Goal: Information Seeking & Learning: Learn about a topic

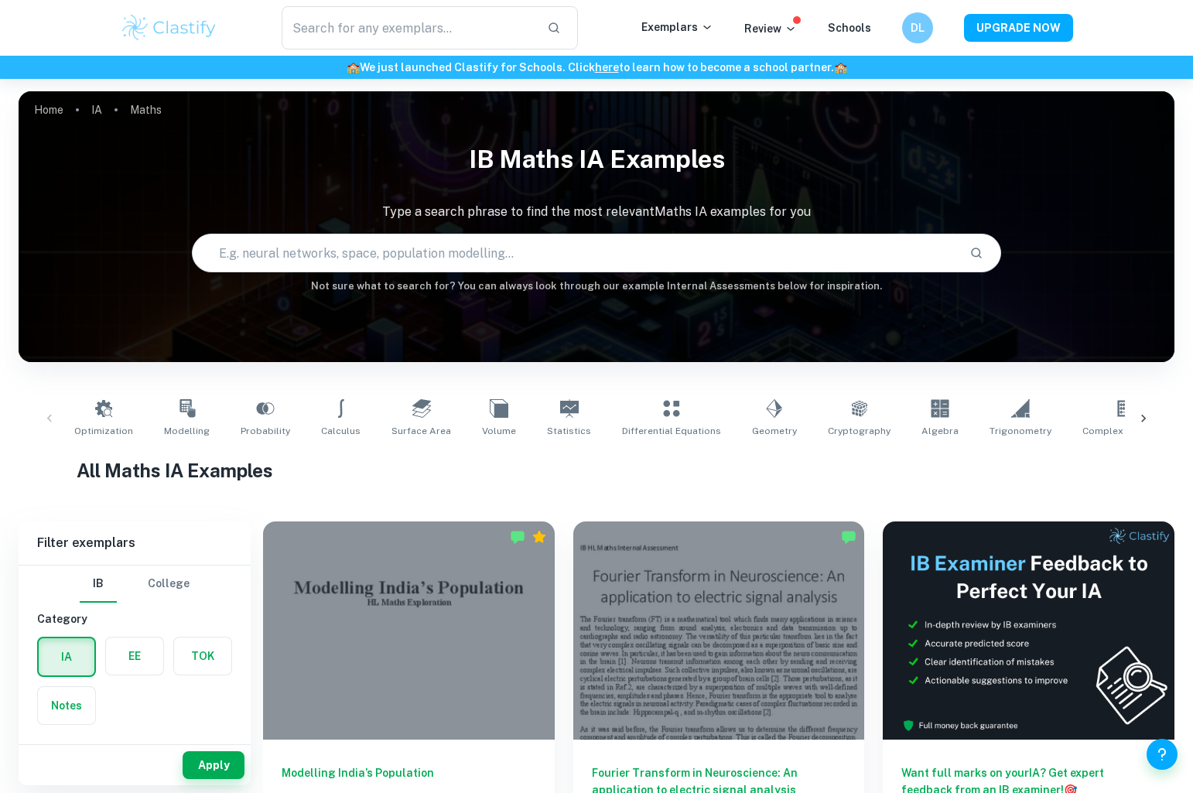
click at [365, 251] on input "text" at bounding box center [575, 252] width 764 height 43
type input "Reaction Speed"
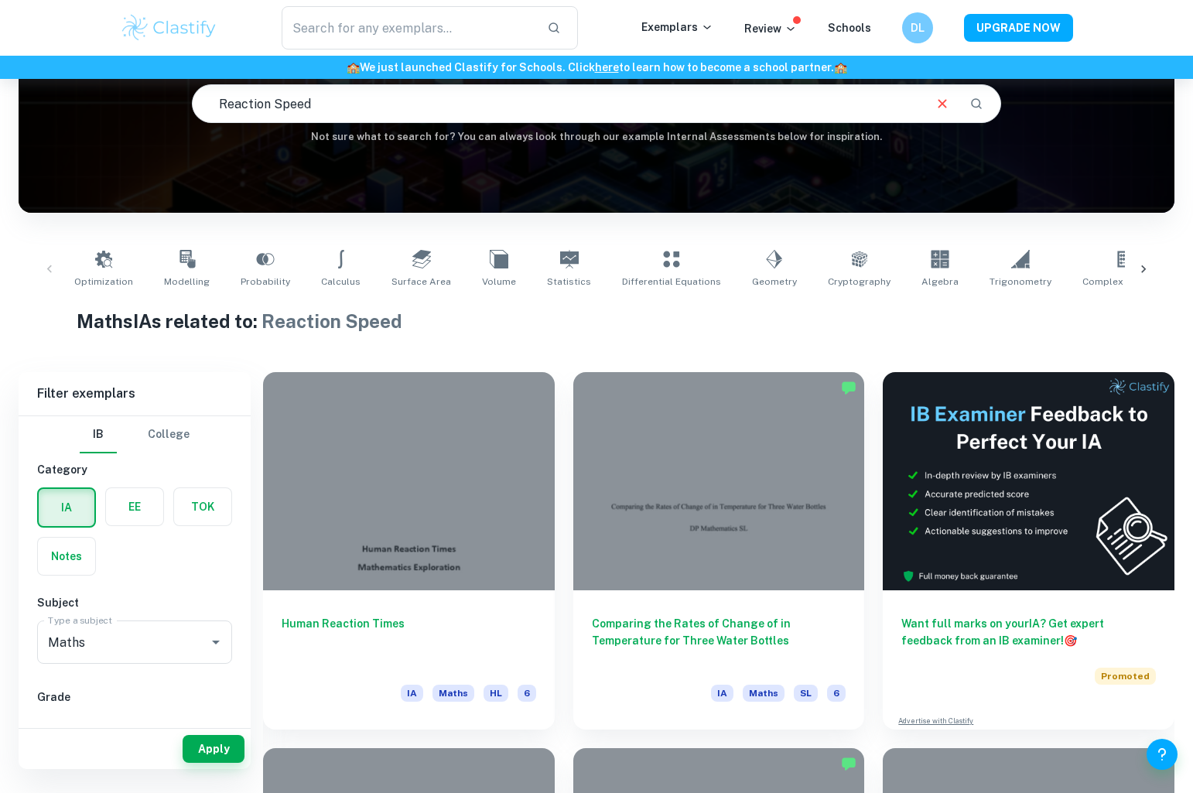
scroll to position [184, 0]
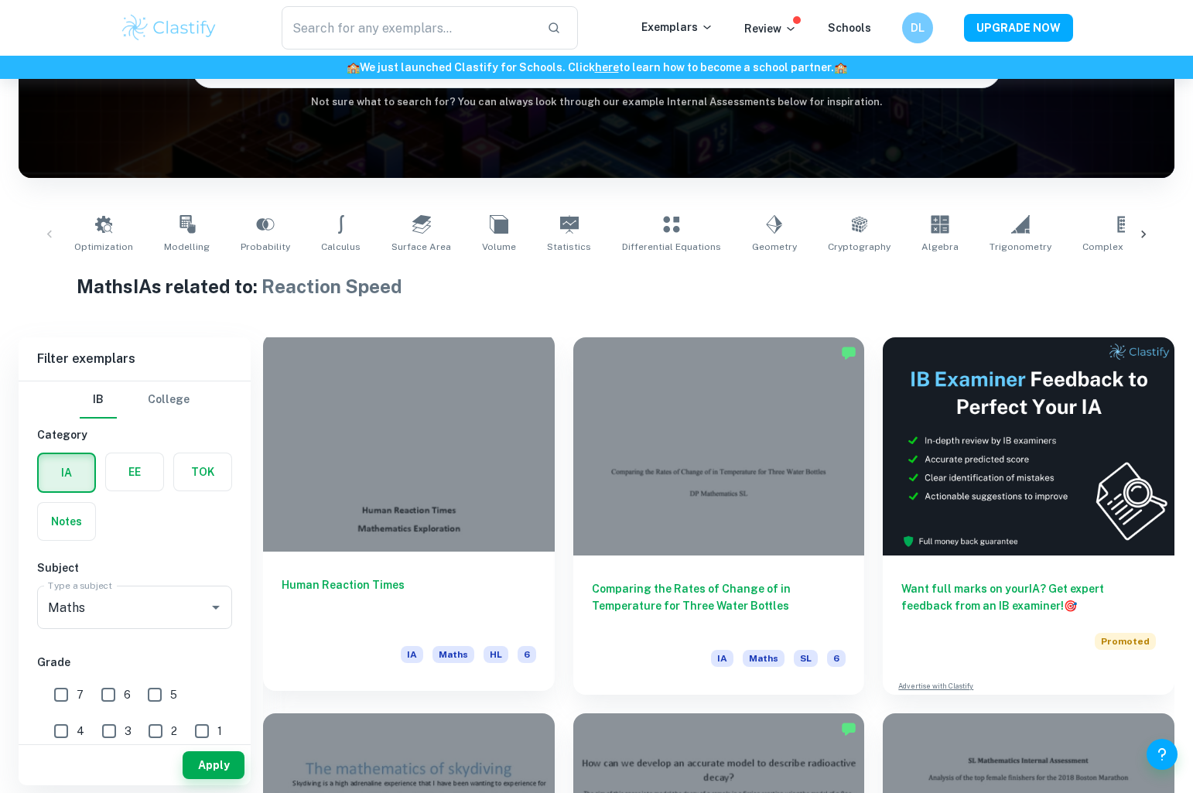
click at [384, 538] on div at bounding box center [409, 442] width 292 height 218
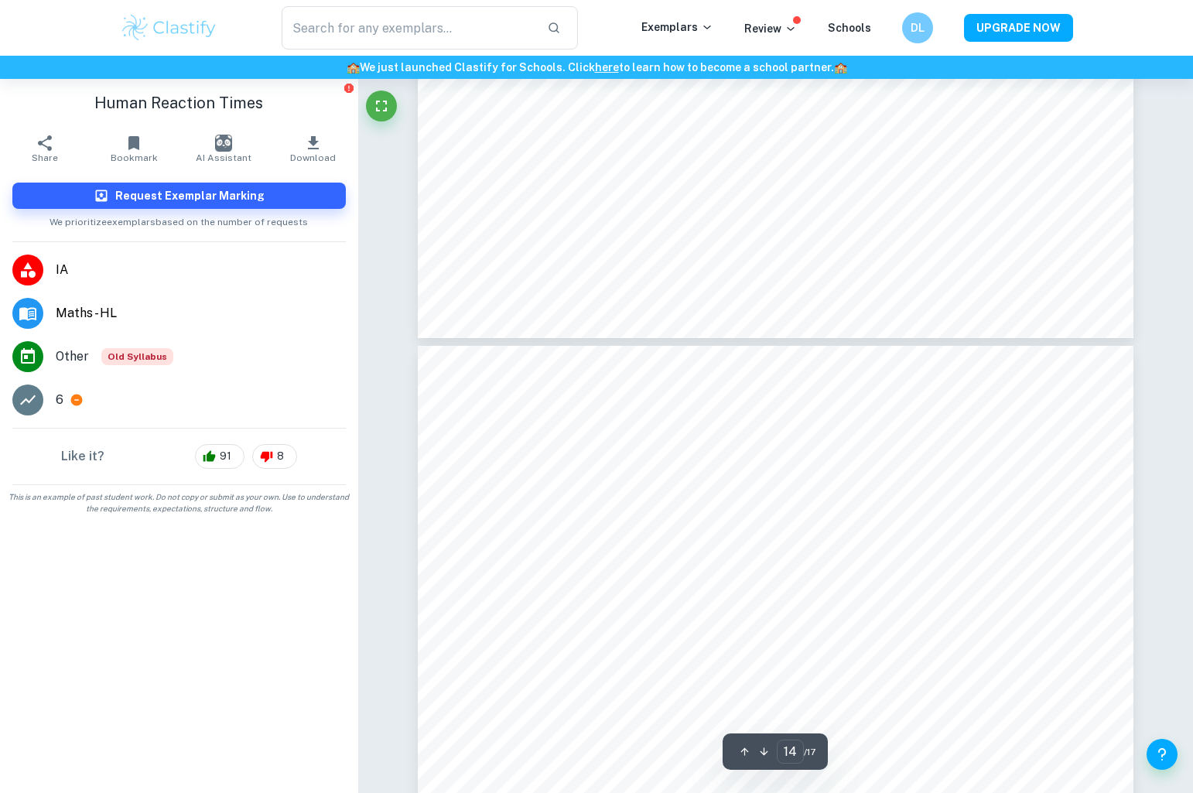
scroll to position [13343, 0]
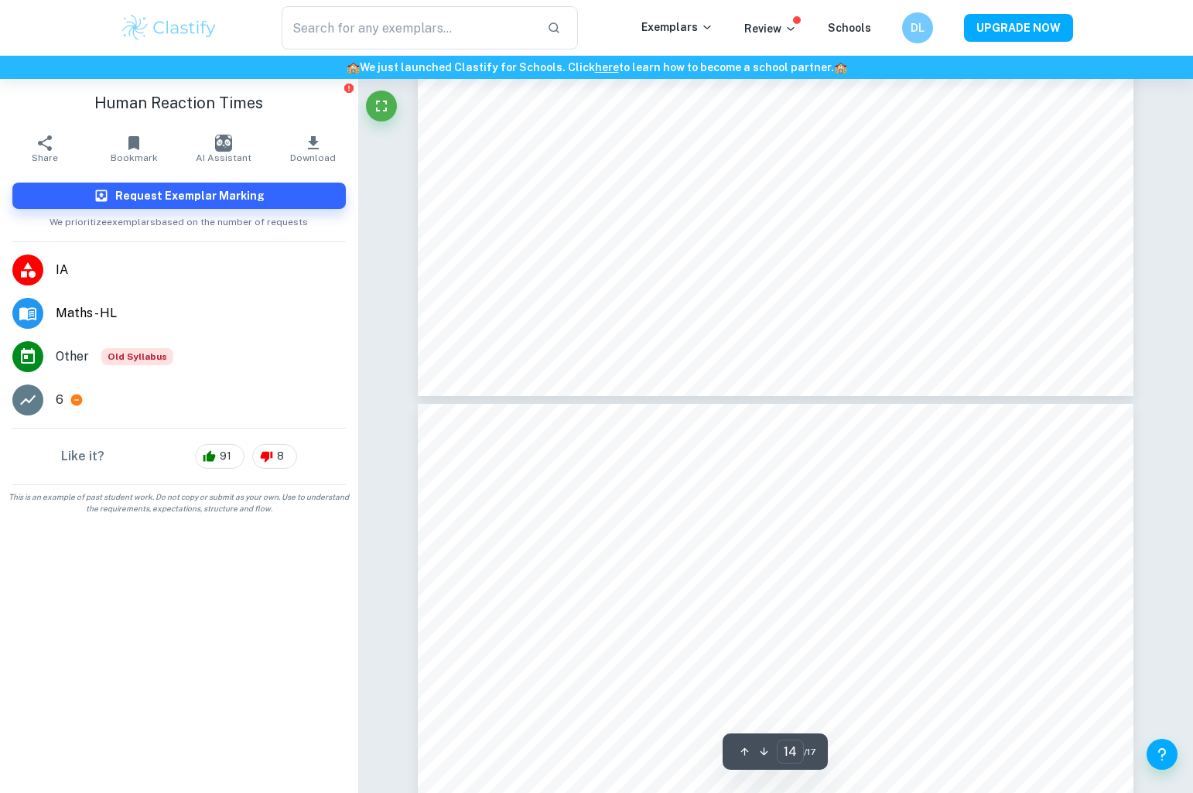
type input "13"
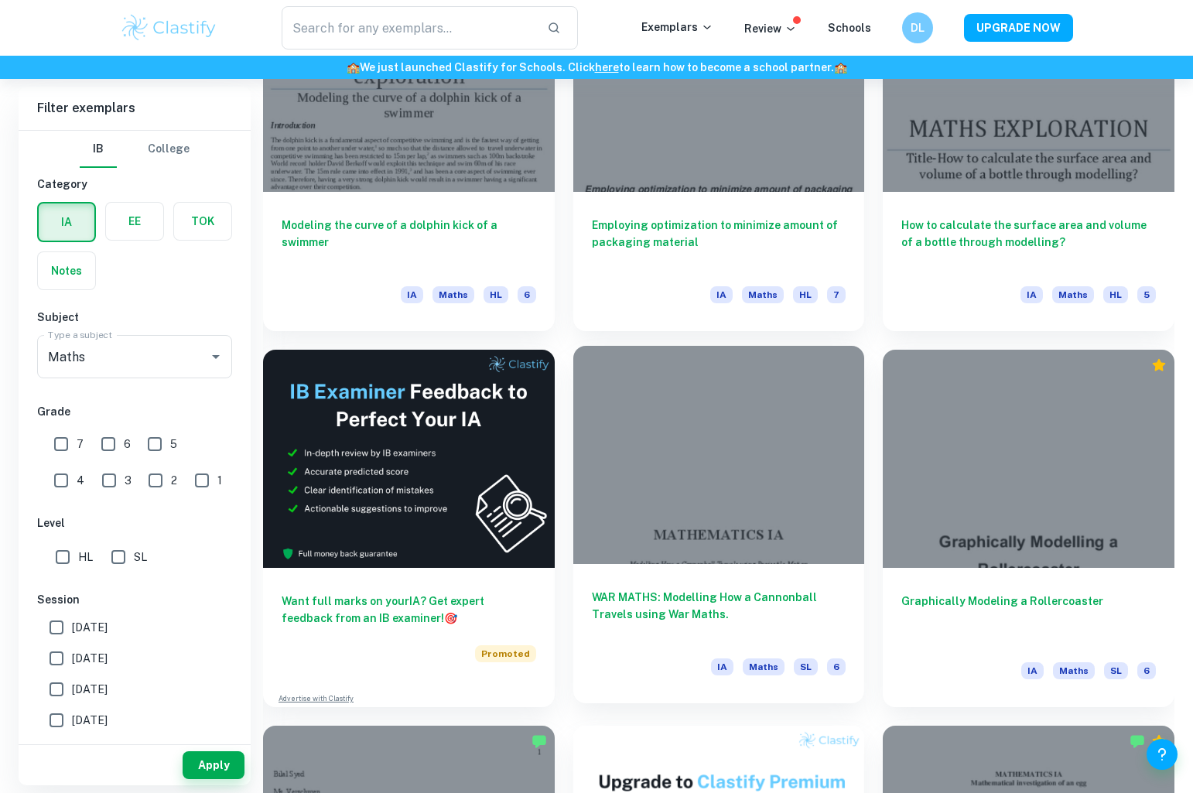
scroll to position [2458, 0]
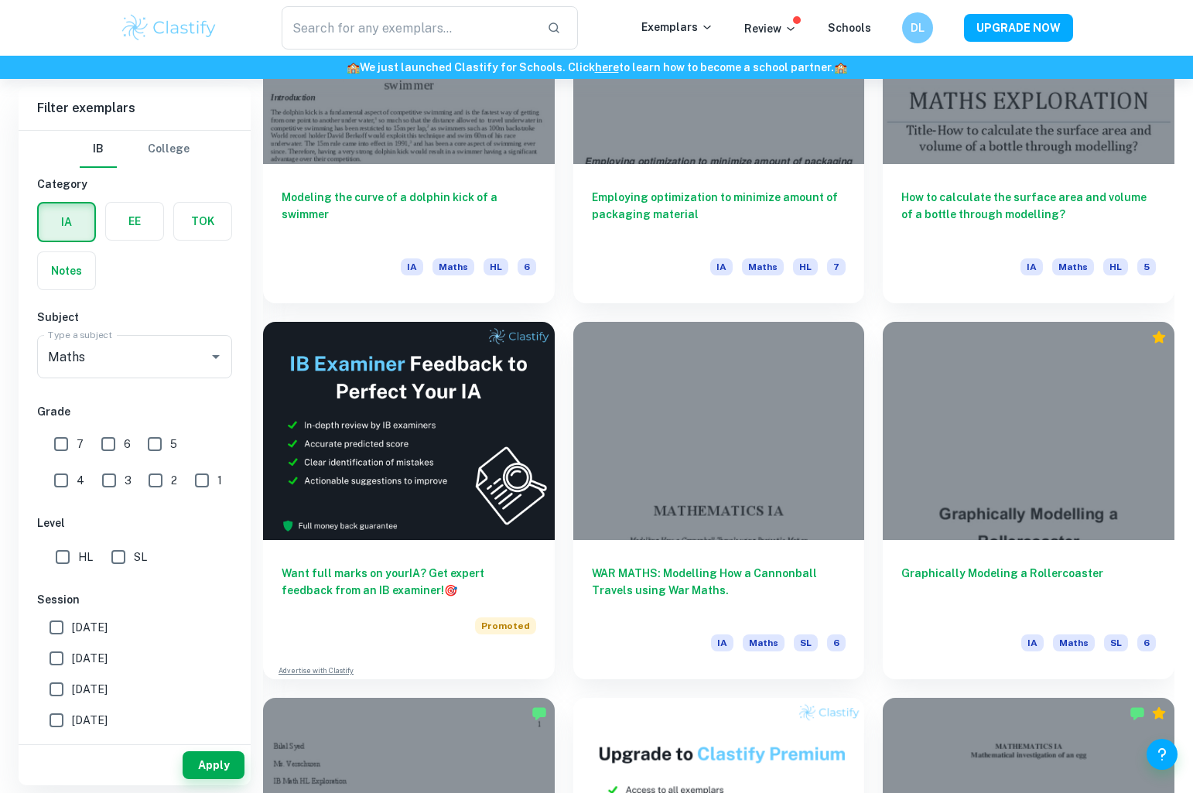
click at [124, 538] on div "SL" at bounding box center [132, 553] width 54 height 37
click at [130, 545] on input "SL" at bounding box center [118, 557] width 31 height 31
checkbox input "true"
click at [197, 775] on button "Apply" at bounding box center [214, 765] width 62 height 28
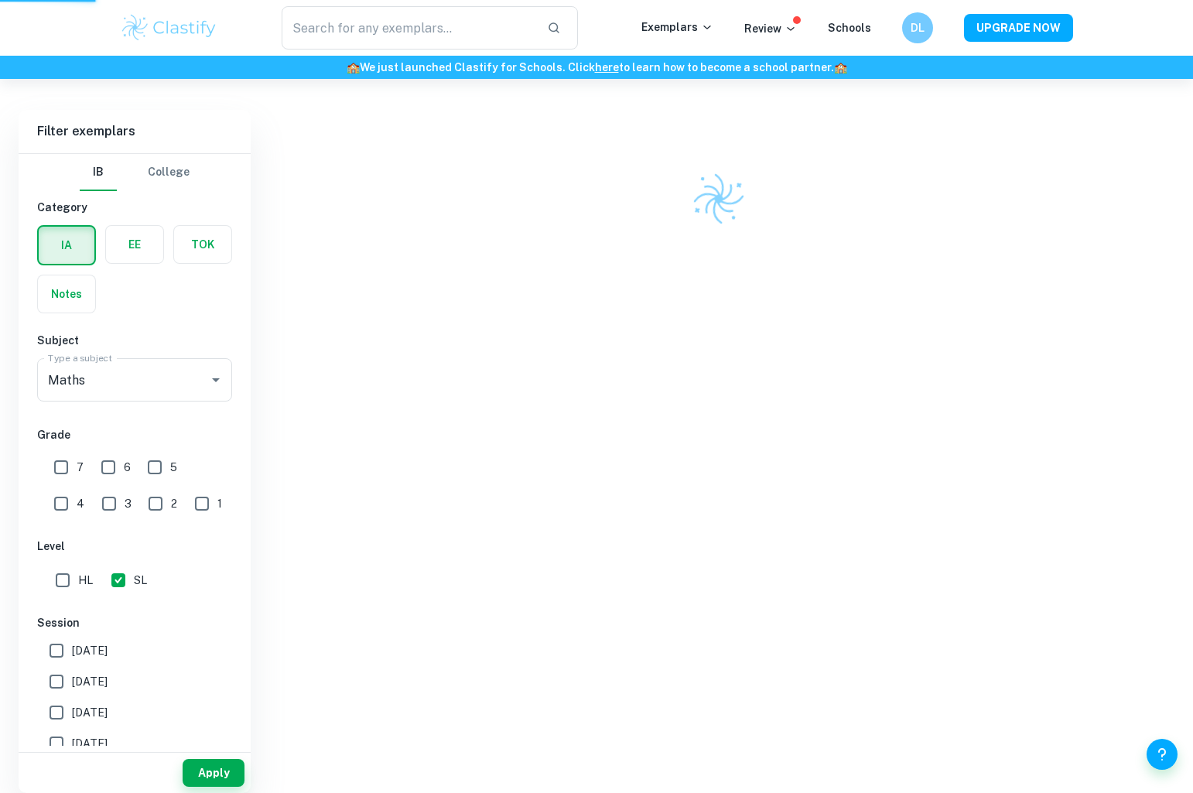
scroll to position [404, 0]
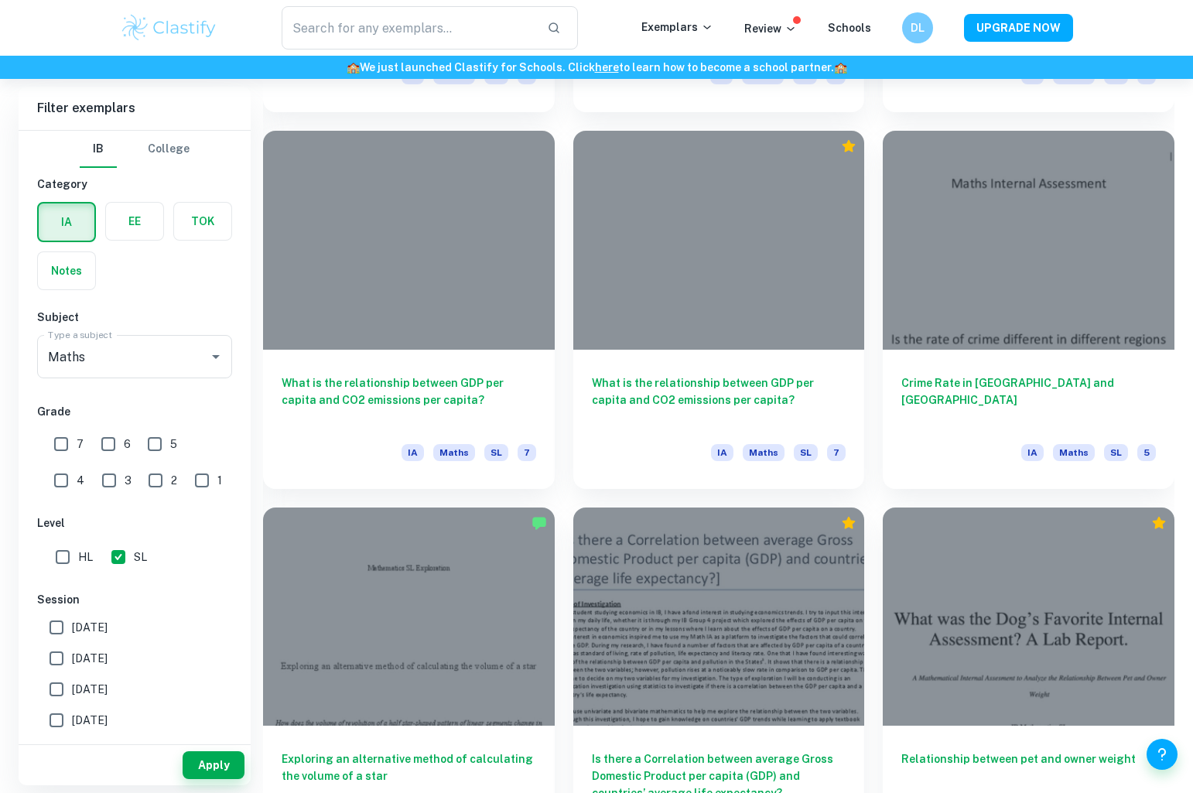
scroll to position [3813, 0]
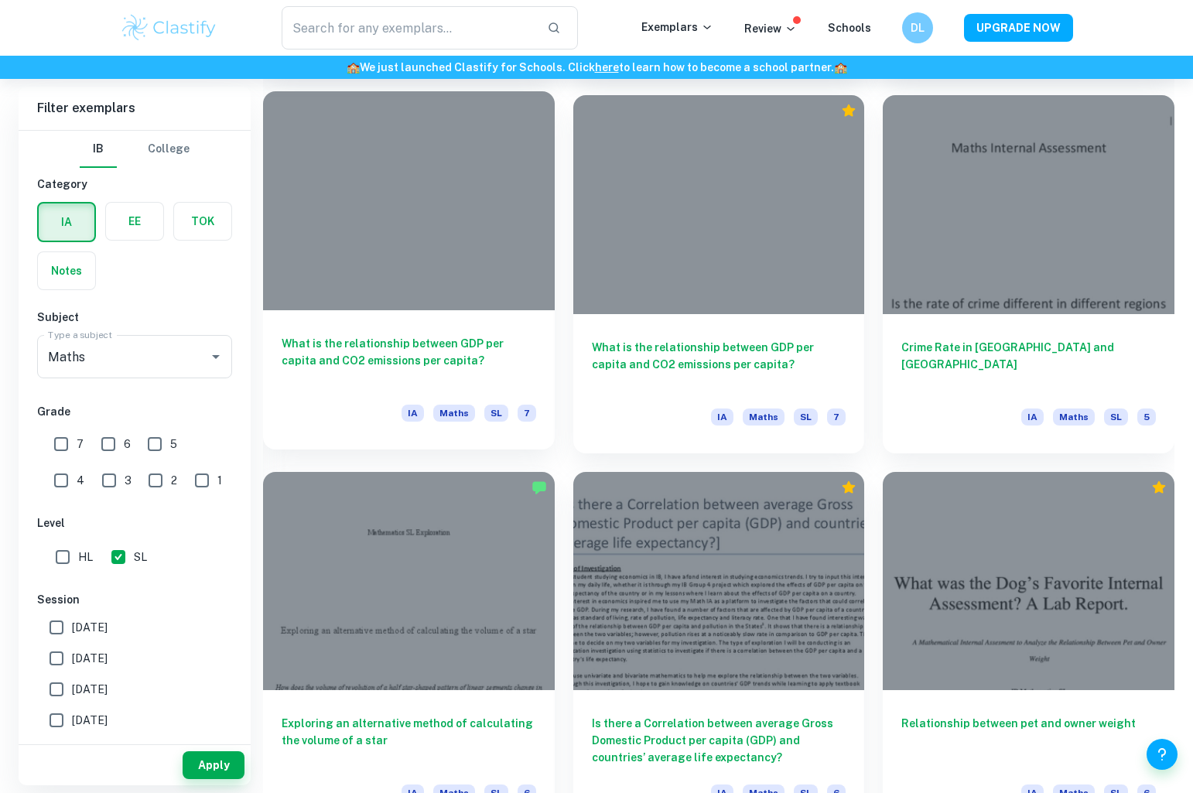
click at [320, 370] on h6 "What is the relationship between GDP per capita and CO2 emissions per capita?" at bounding box center [409, 360] width 255 height 51
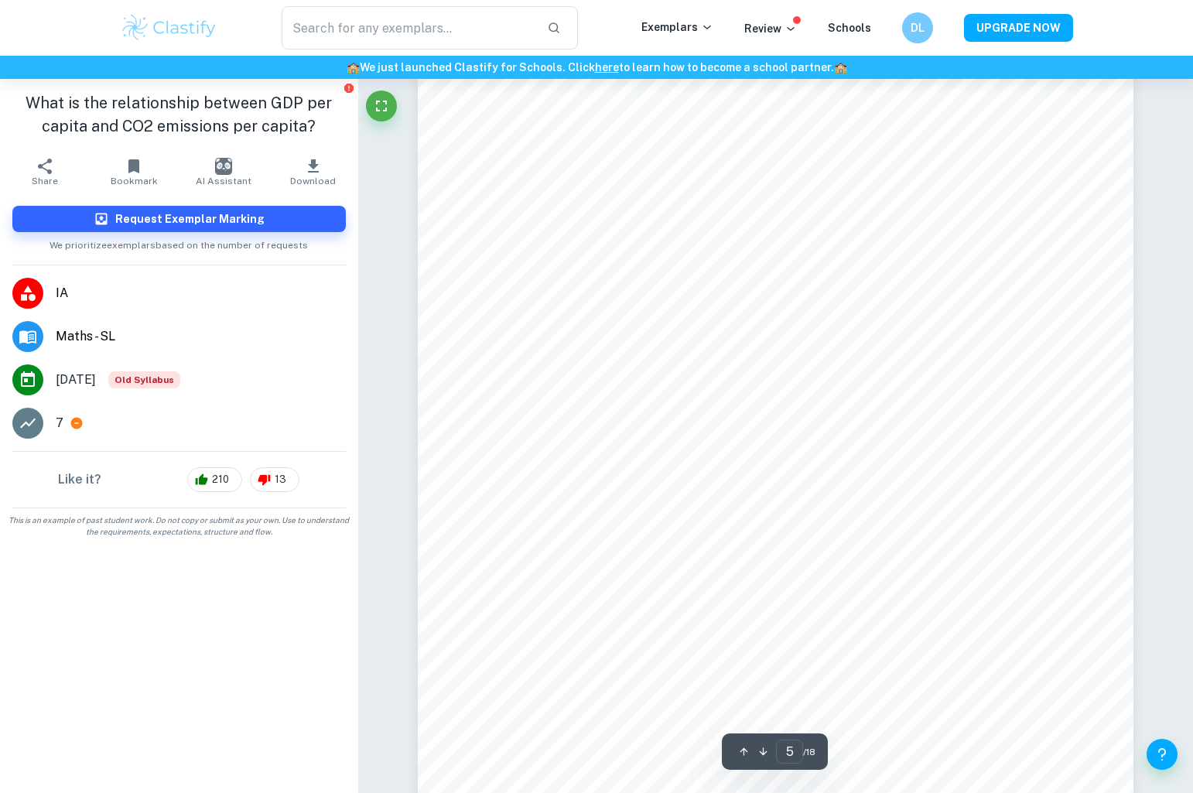
scroll to position [4844, 0]
type input "13"
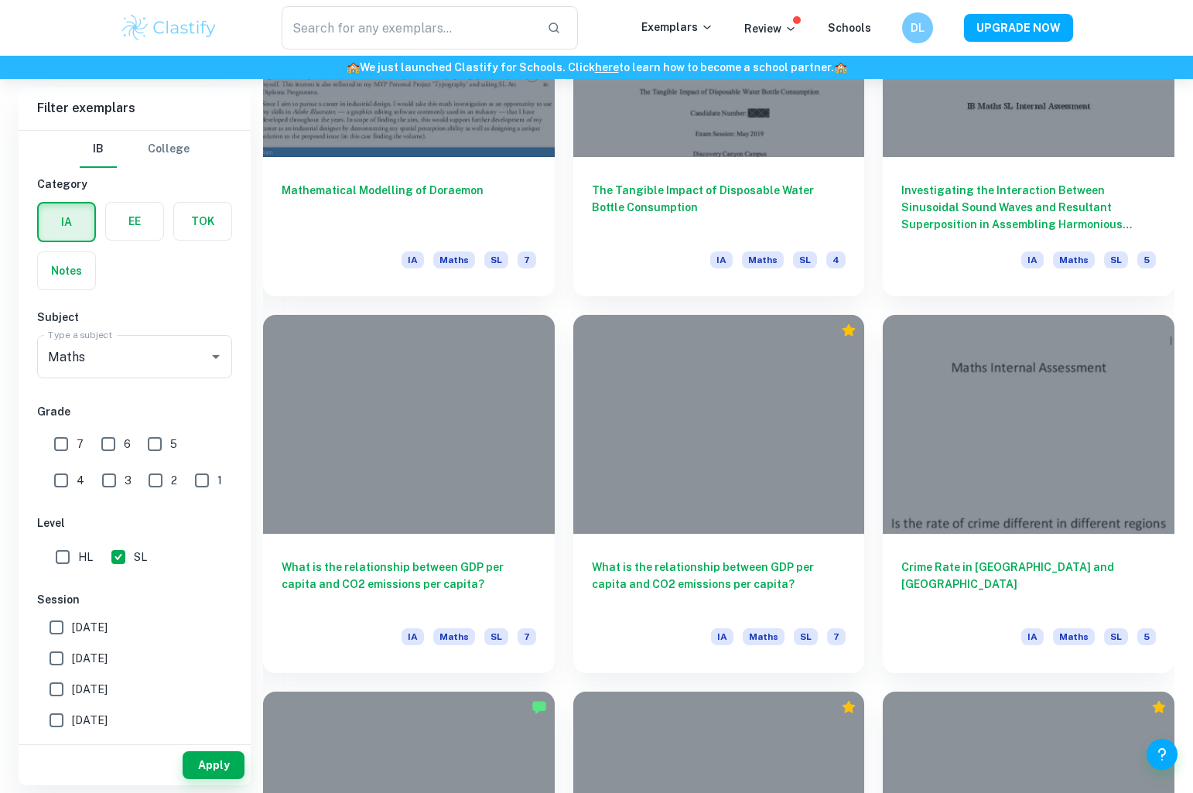
scroll to position [3630, 0]
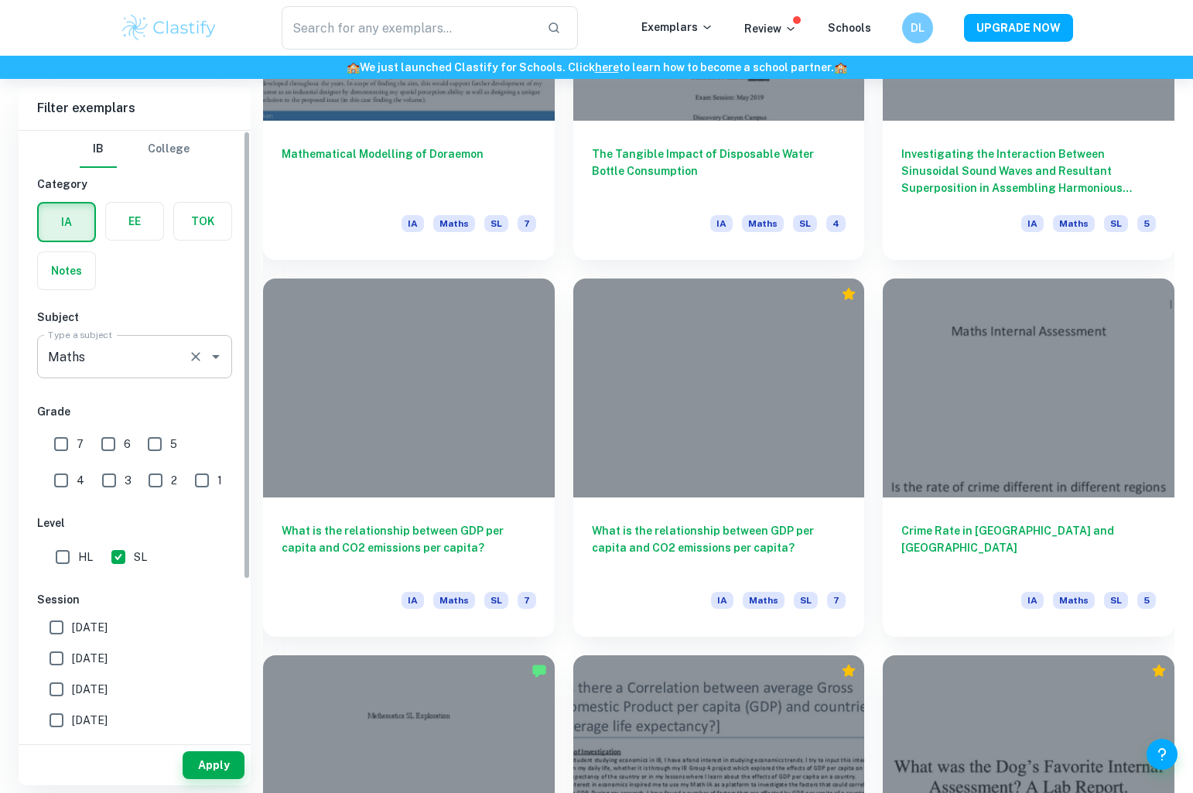
click at [196, 347] on button "Clear" at bounding box center [196, 357] width 22 height 22
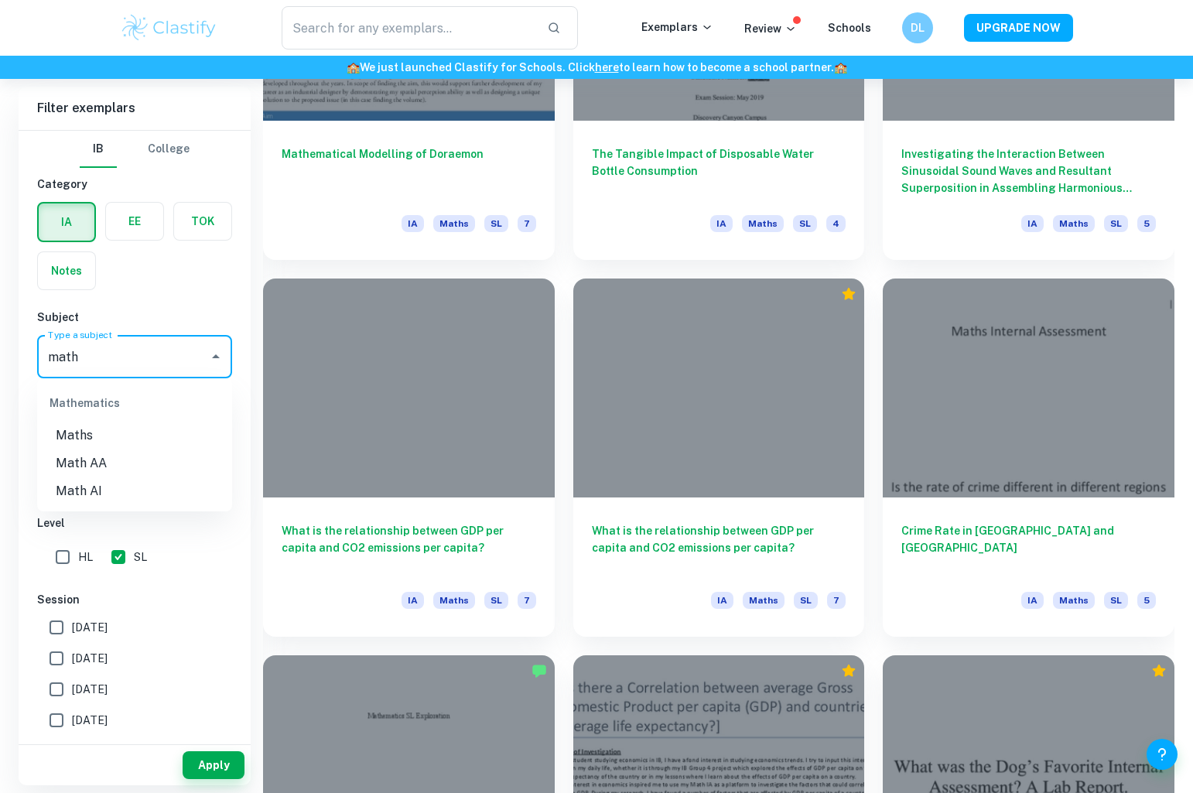
click at [126, 453] on li "Math AA" at bounding box center [134, 463] width 195 height 28
type input "Math AA"
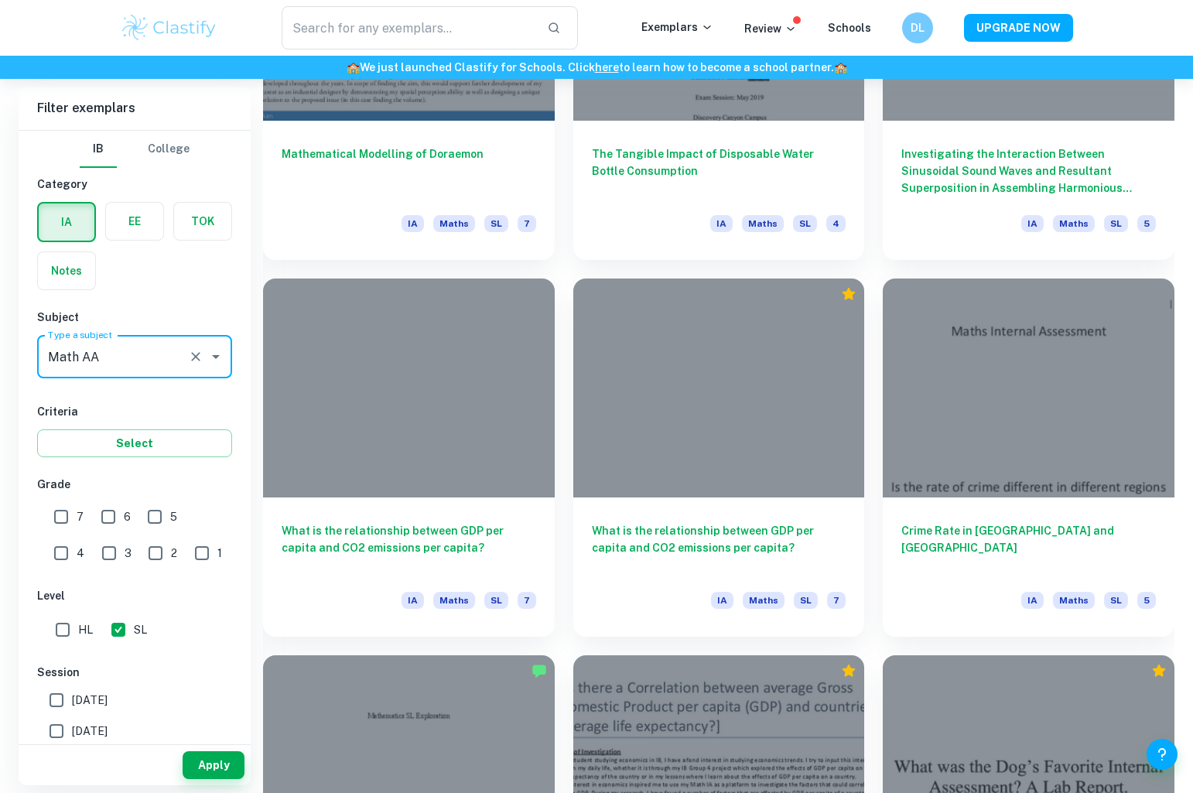
click at [220, 779] on div "Apply" at bounding box center [135, 765] width 232 height 40
click at [220, 765] on button "Apply" at bounding box center [214, 765] width 62 height 28
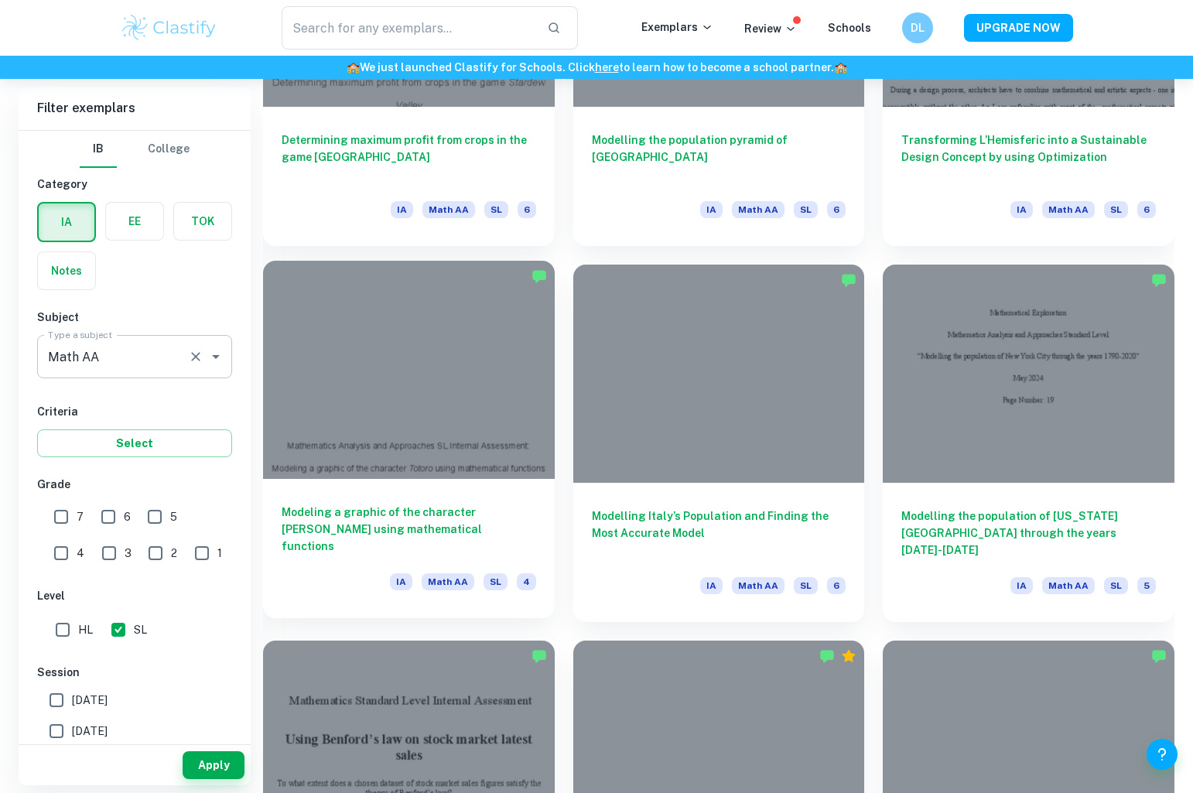
scroll to position [2247, 0]
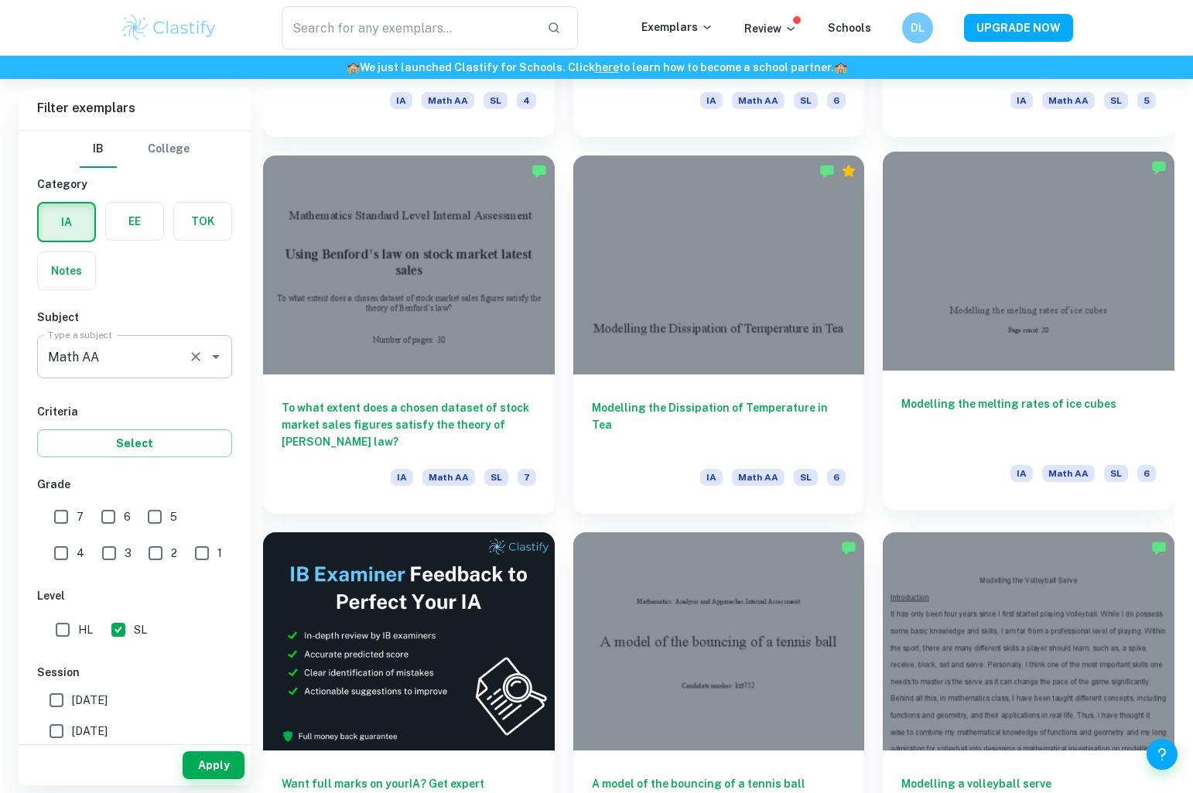
click at [952, 371] on div "Modelling the melting rates of ice cubes IA Math AA SL 6" at bounding box center [1029, 440] width 292 height 139
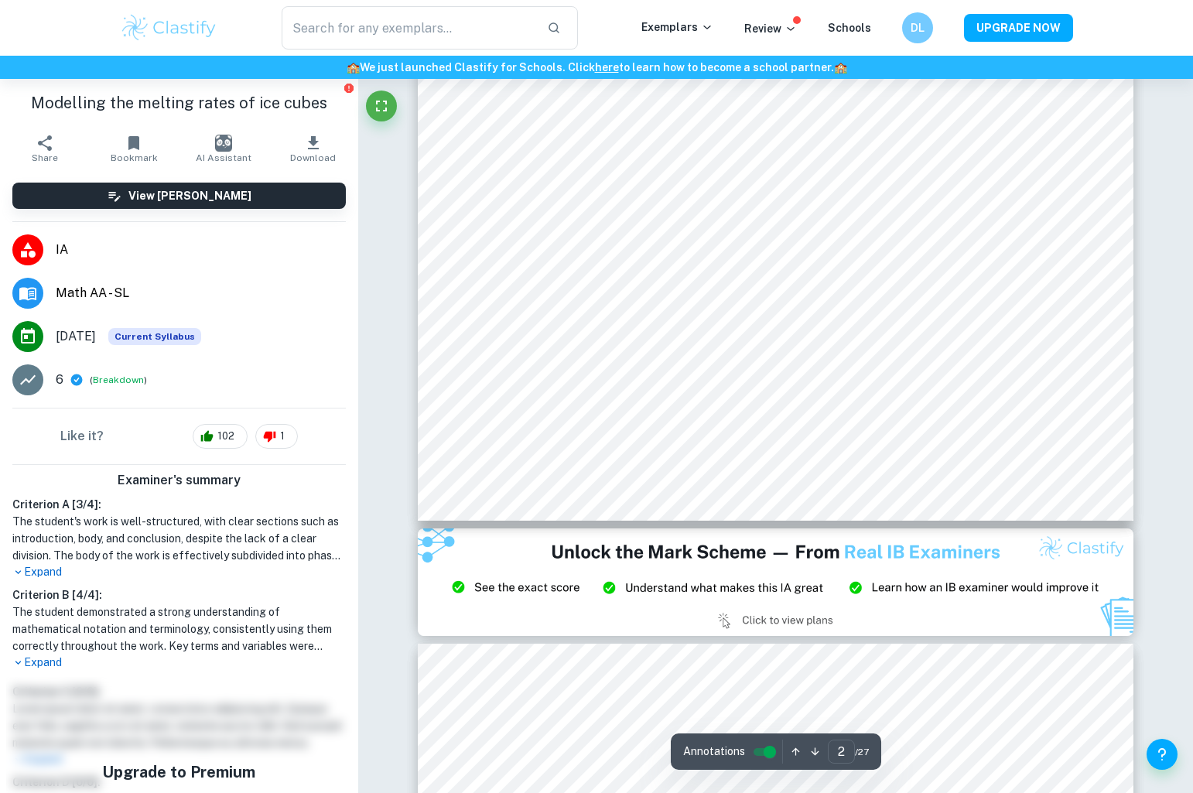
scroll to position [1717, 0]
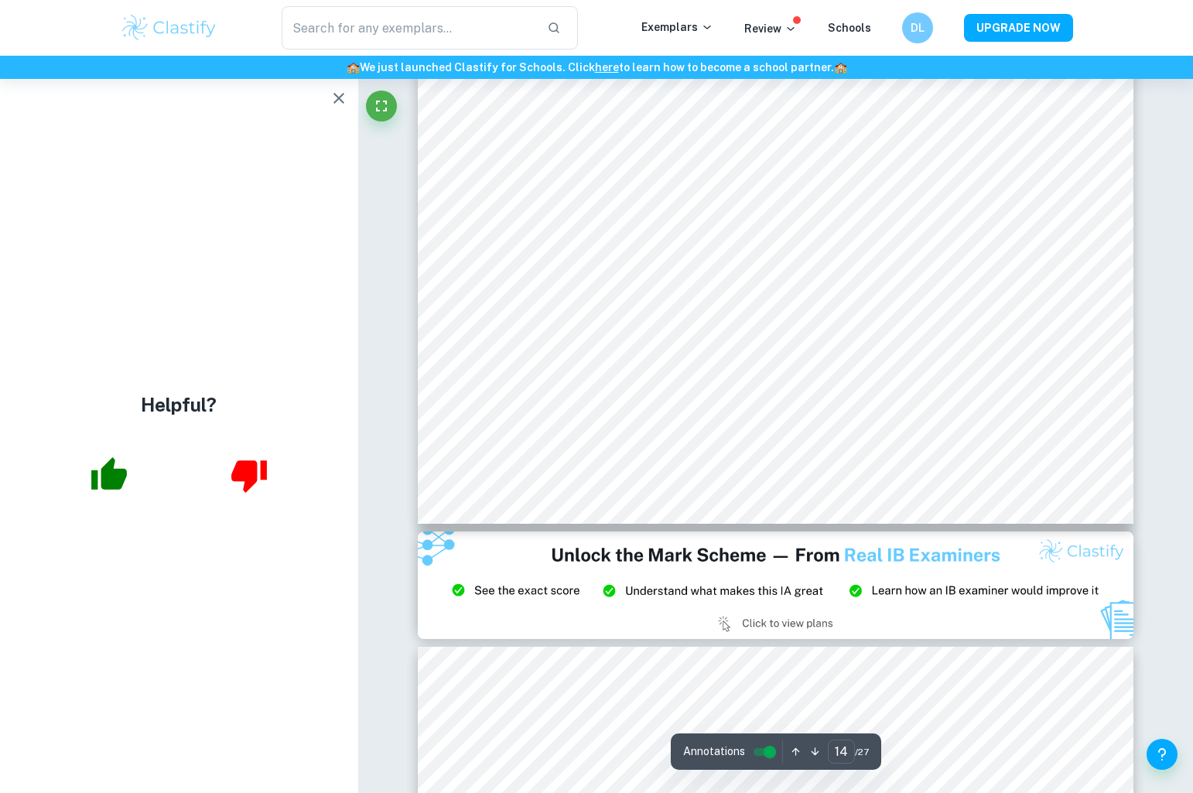
scroll to position [14138, 0]
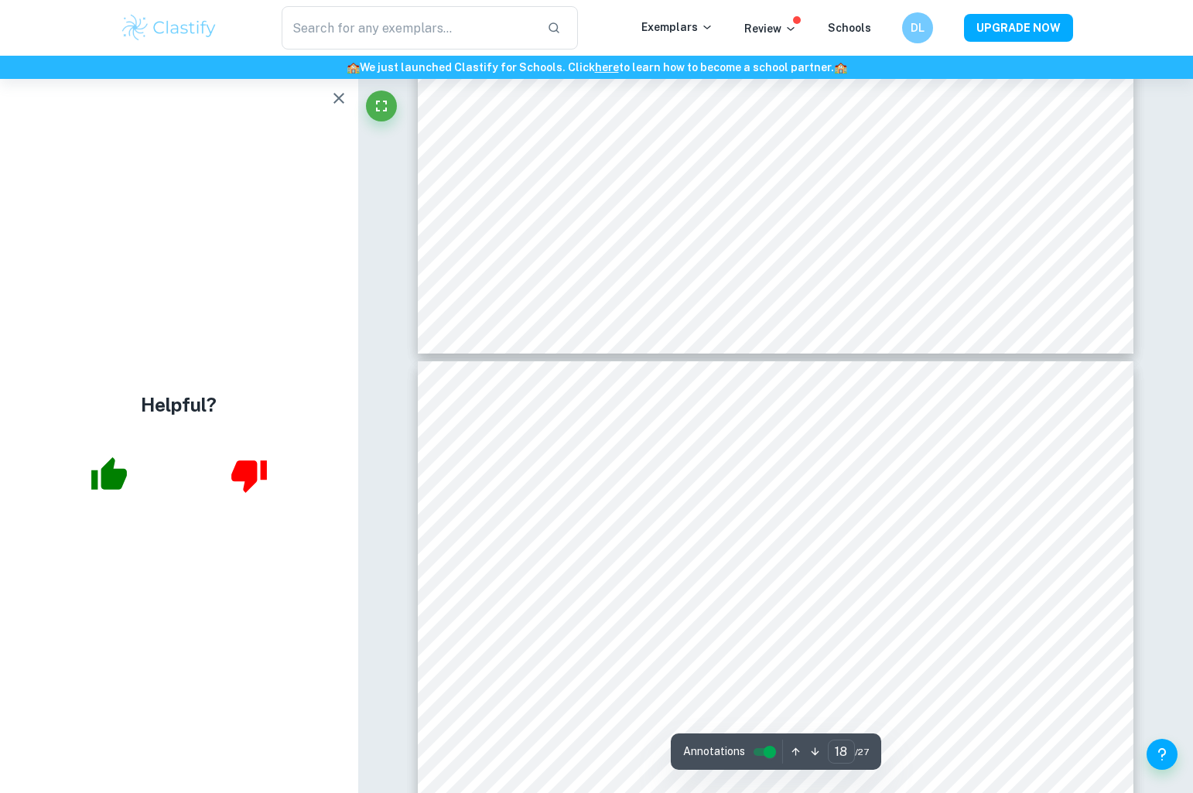
type input "19"
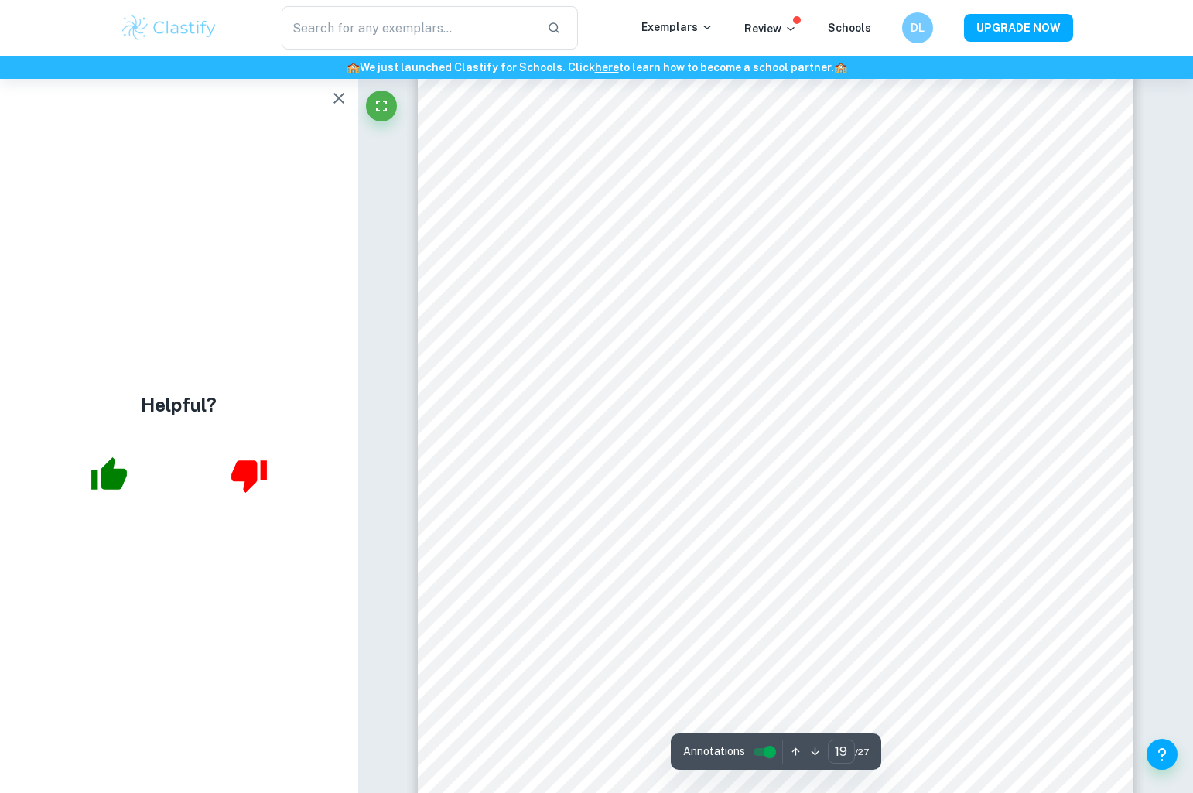
scroll to position [19318, 0]
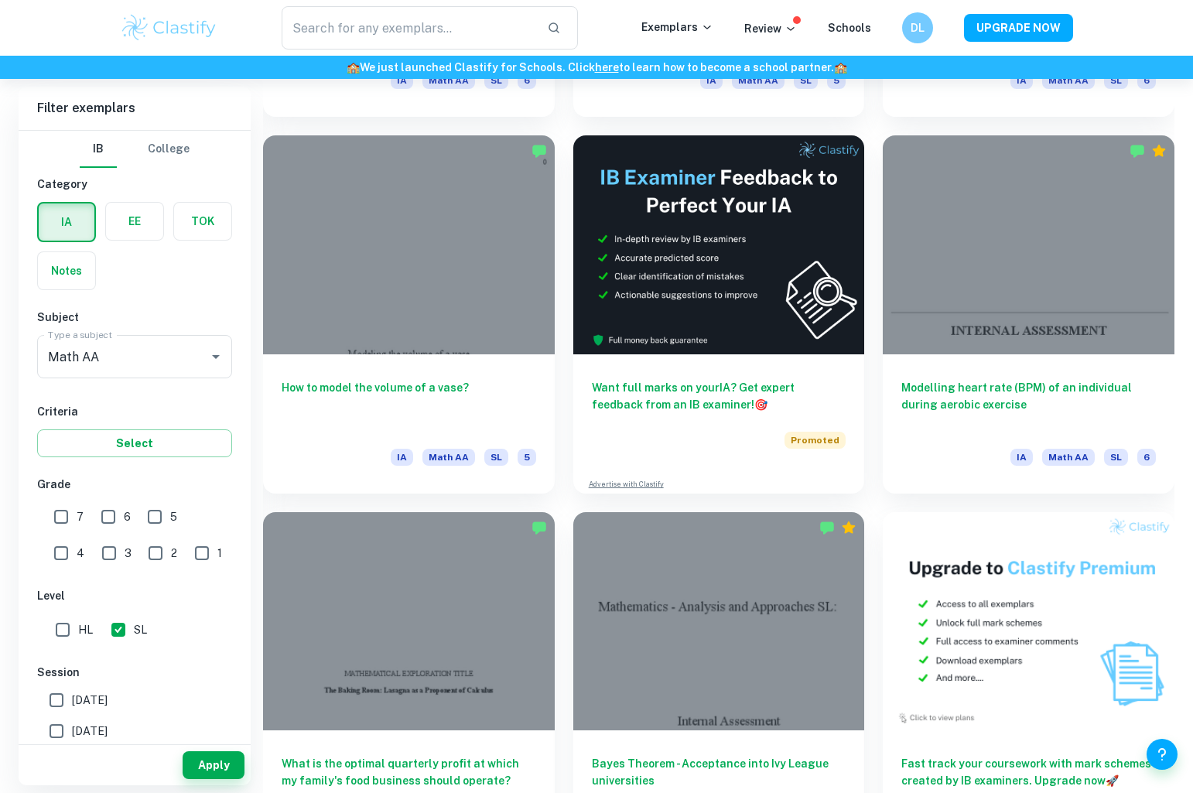
scroll to position [4528, 0]
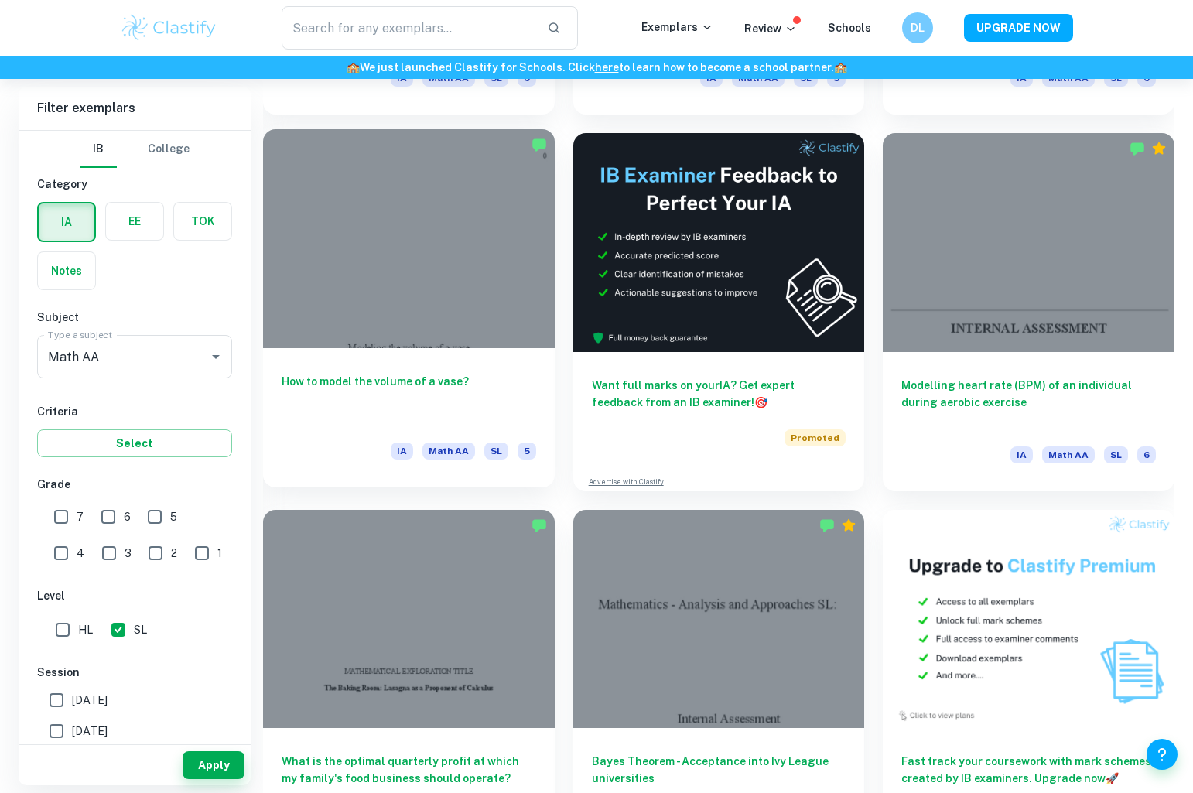
click at [440, 388] on h6 "How to model the volume of a vase?" at bounding box center [409, 398] width 255 height 51
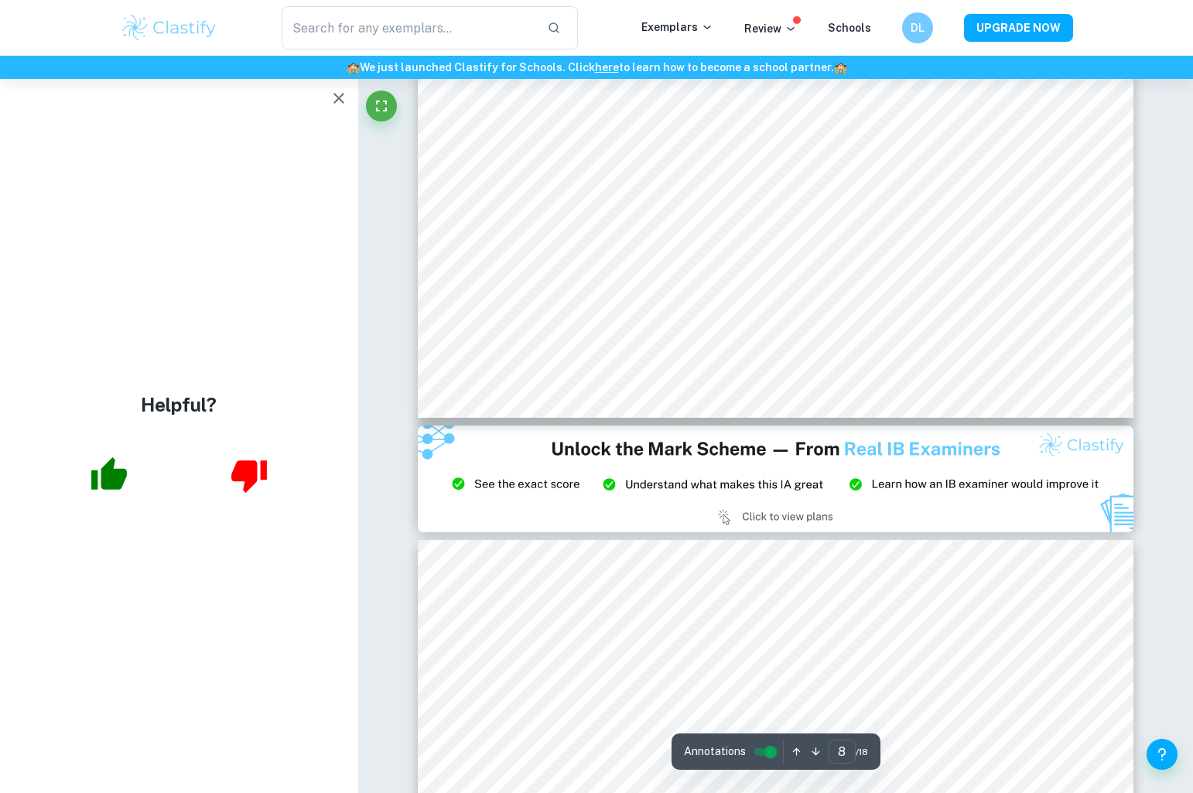
scroll to position [8057, 0]
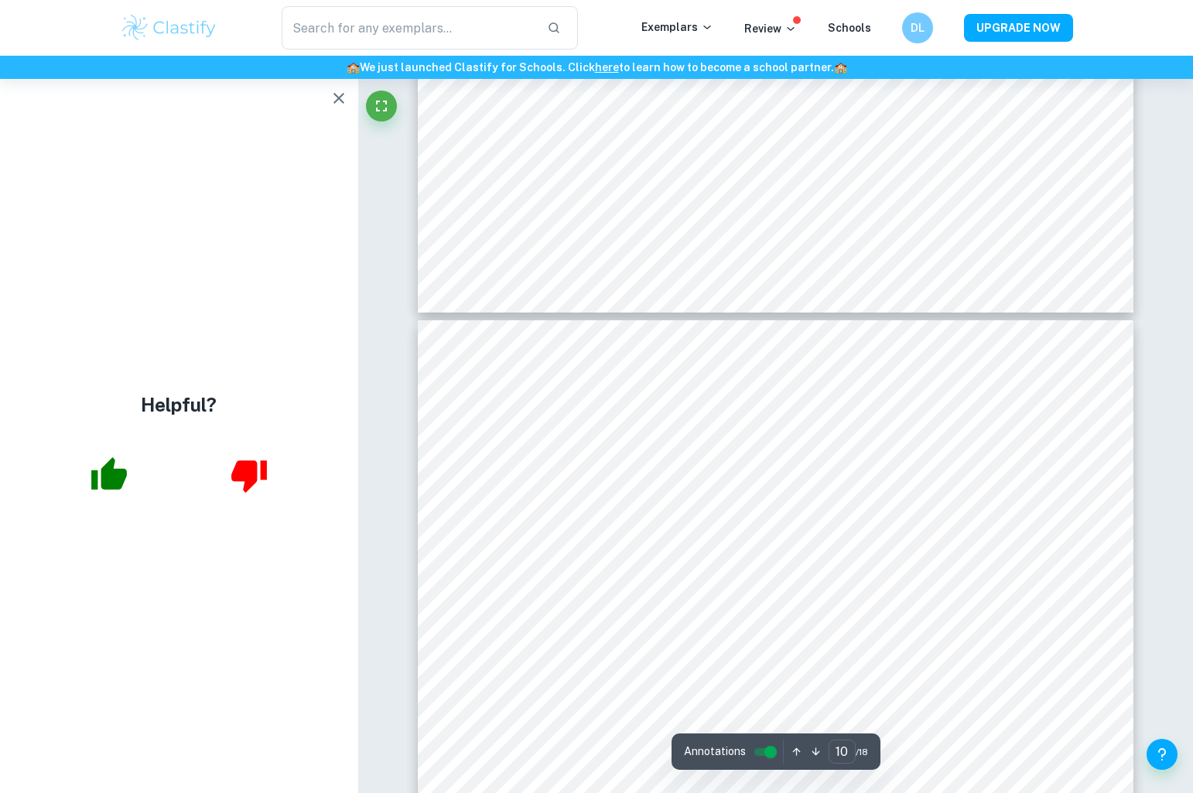
type input "11"
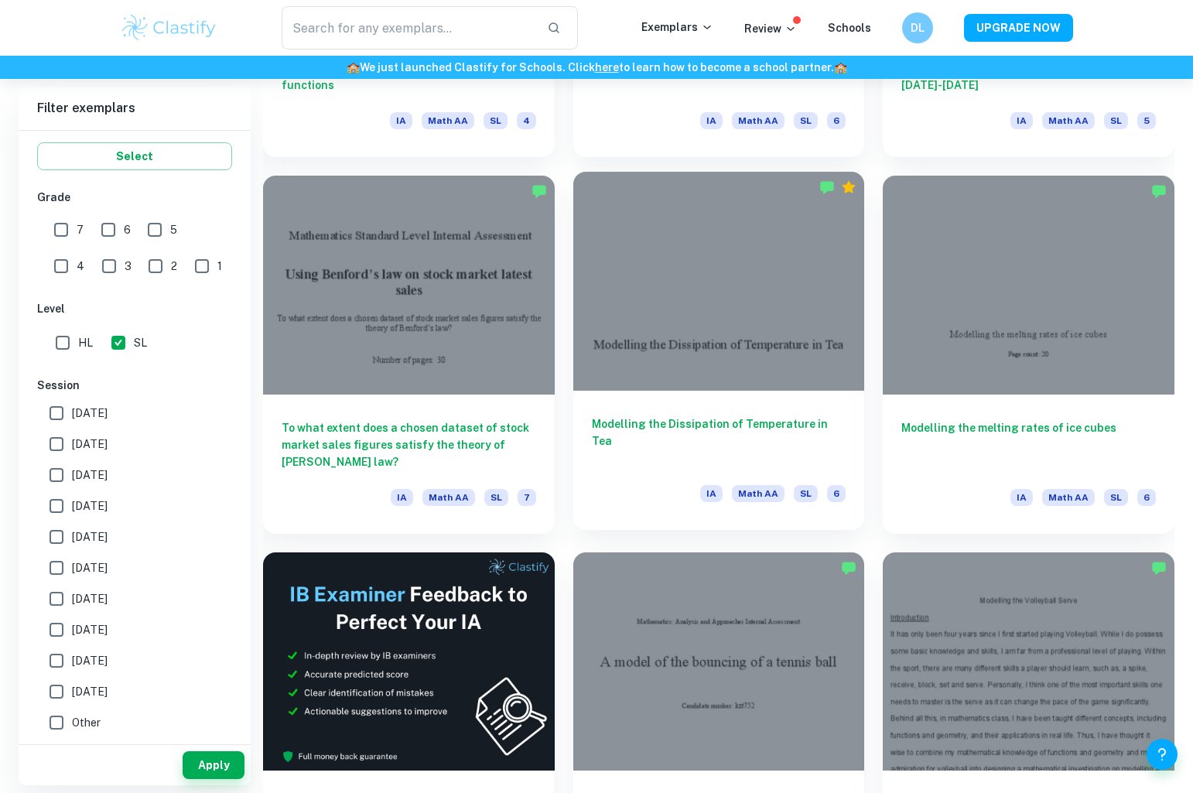
scroll to position [2219, 0]
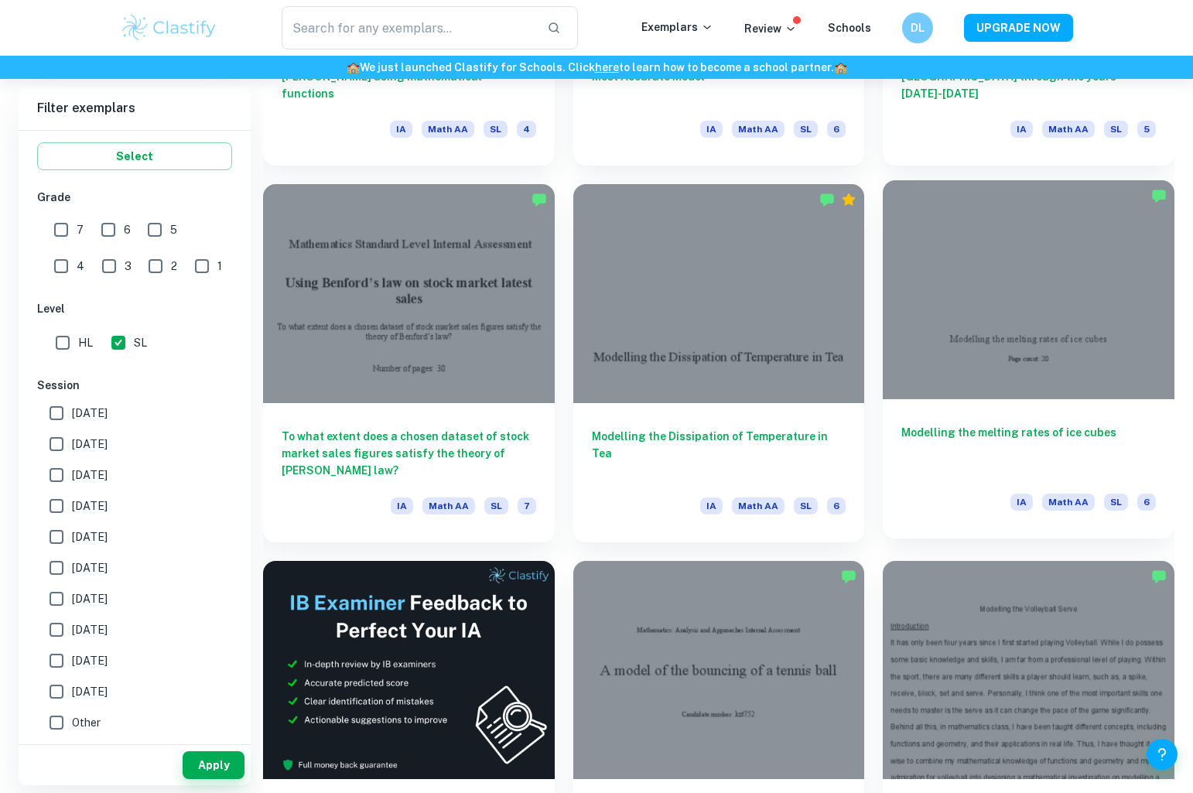
click at [962, 468] on h6 "Modelling the melting rates of ice cubes" at bounding box center [1028, 449] width 255 height 51
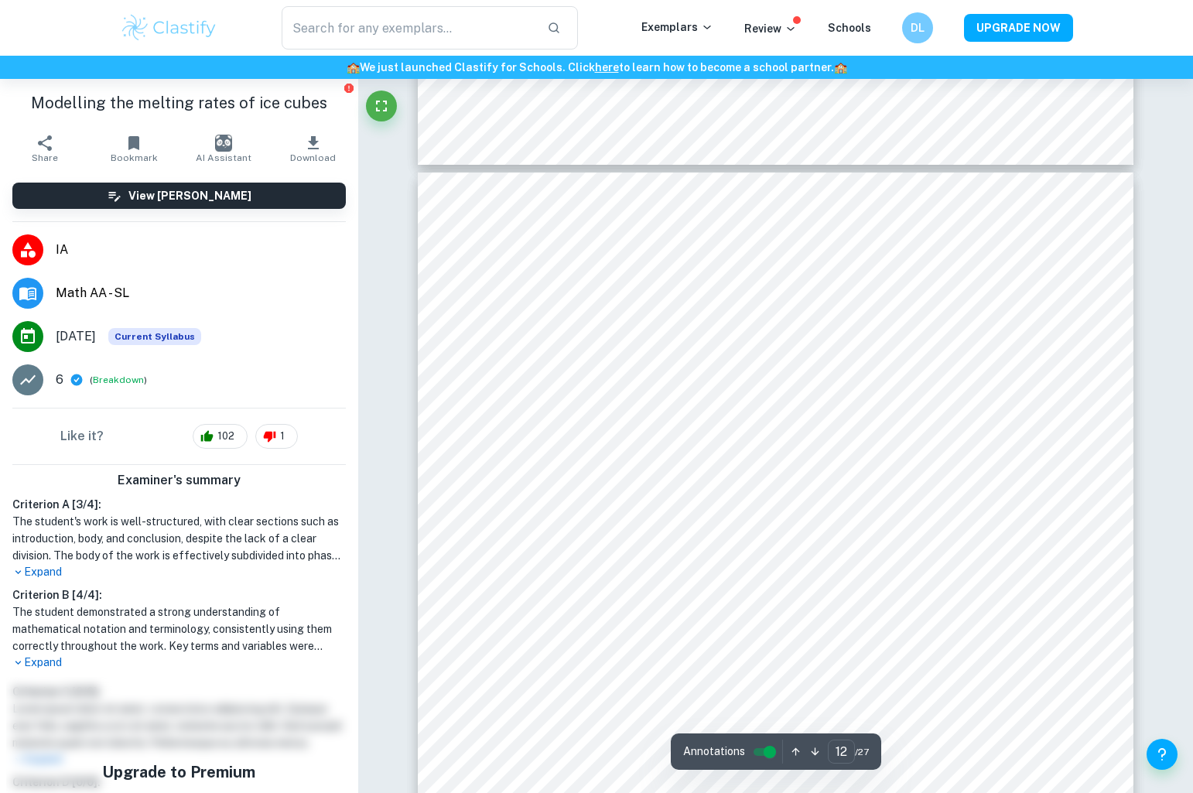
scroll to position [11525, 0]
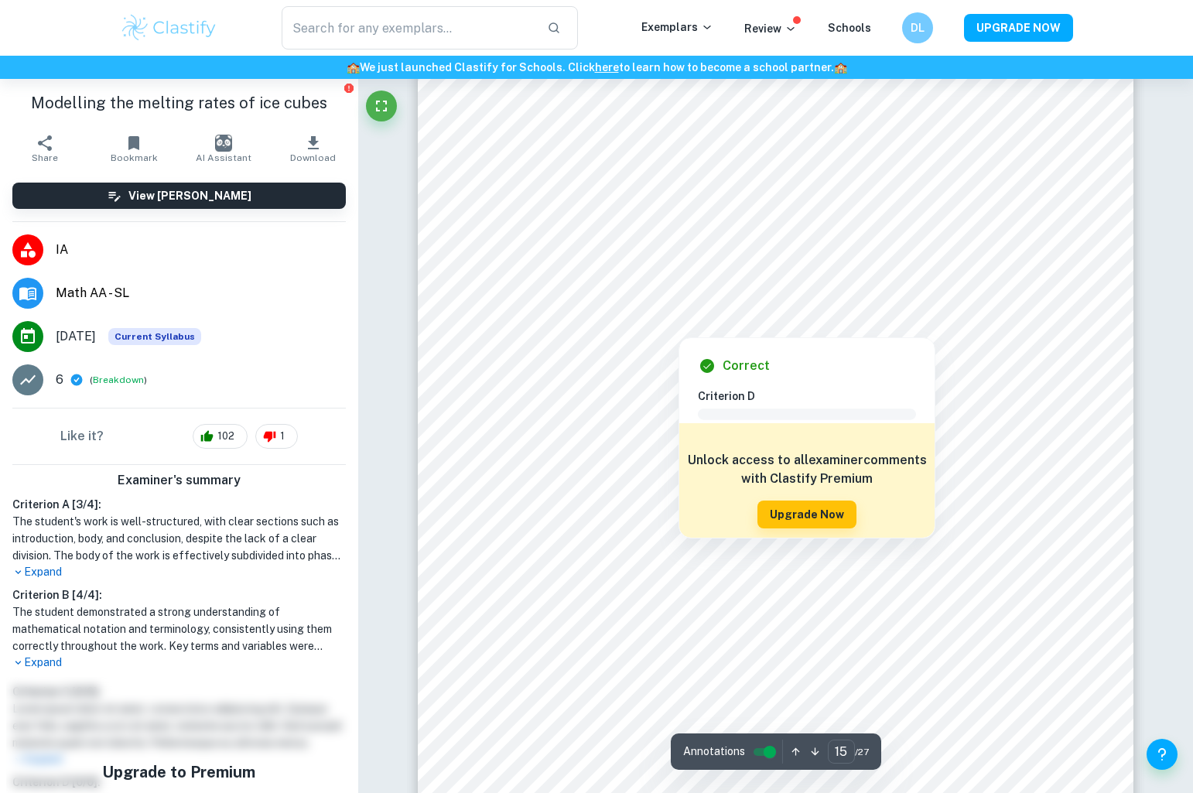
type input "16"
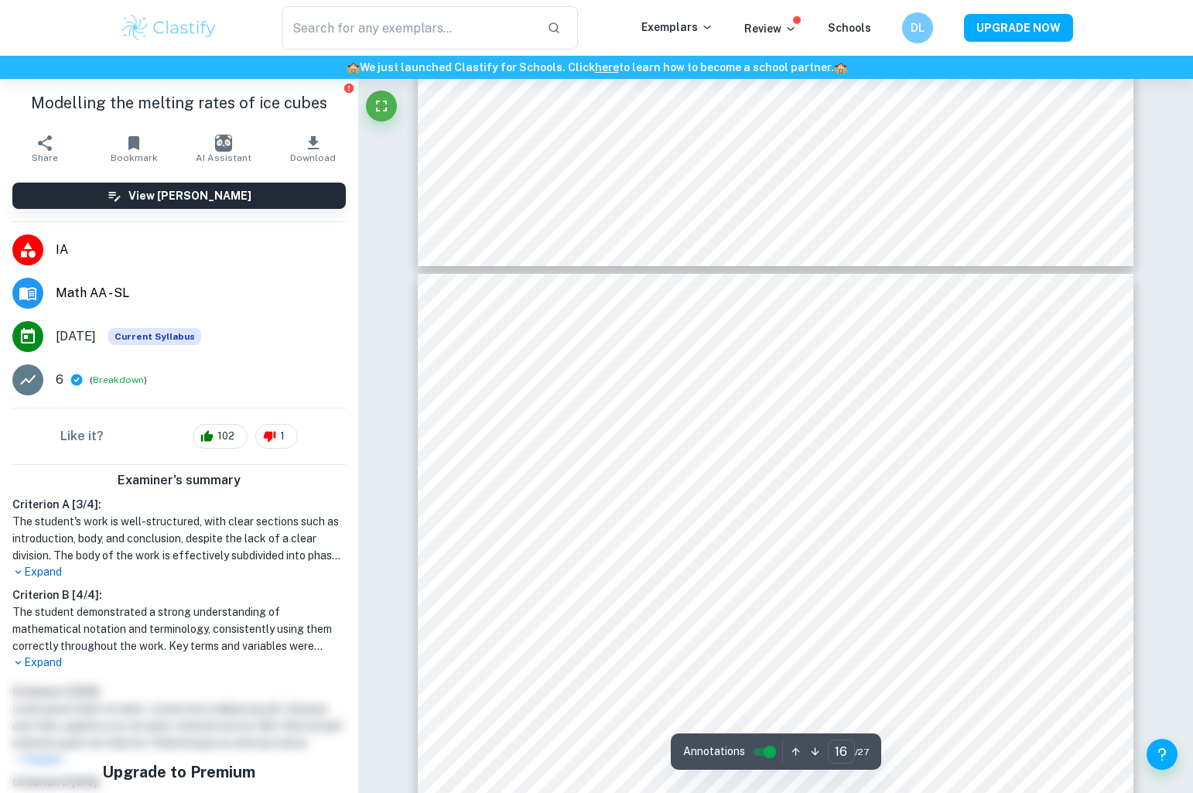
scroll to position [15571, 0]
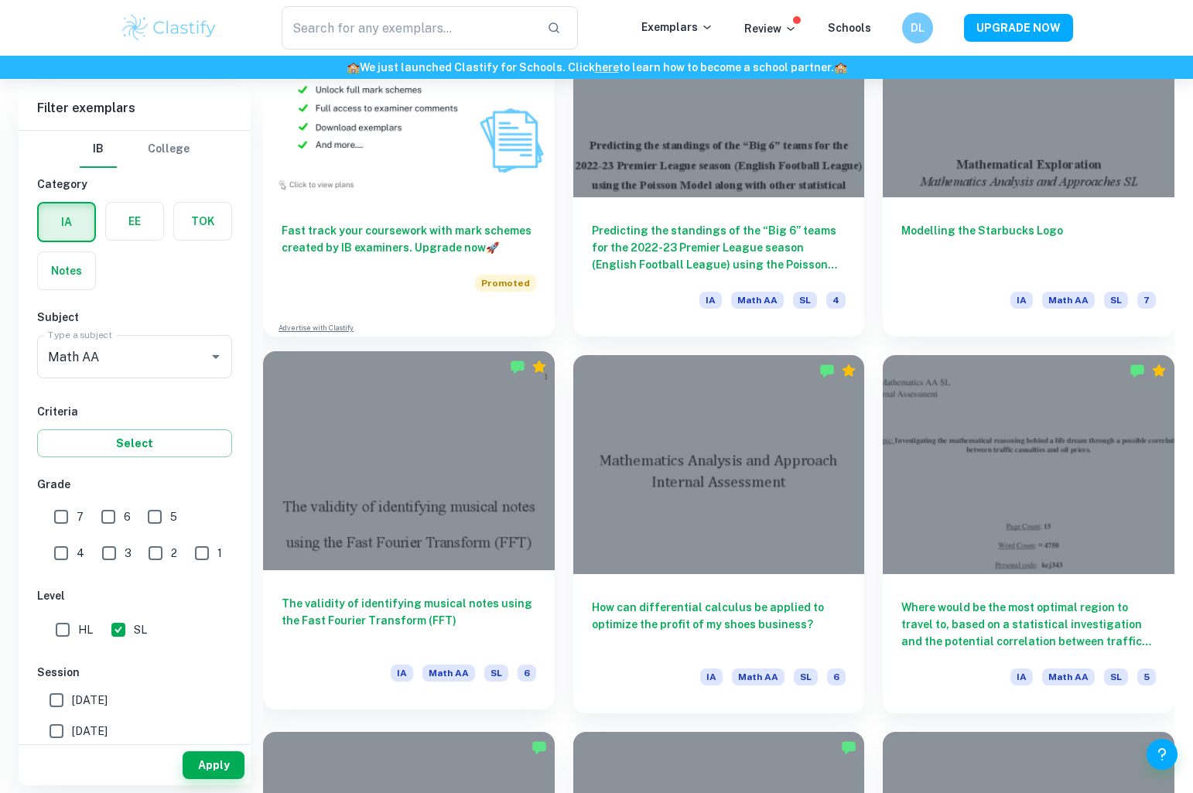
scroll to position [7318, 0]
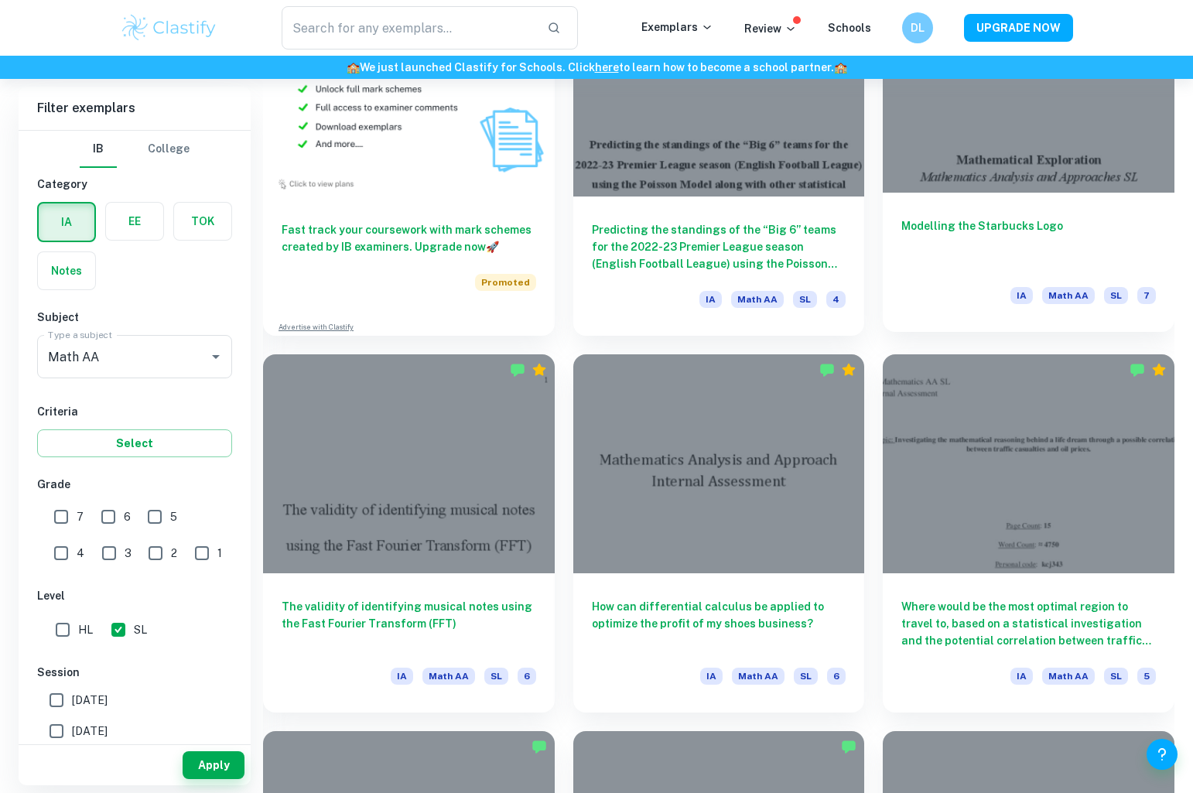
click at [1066, 214] on div "Modelling the Starbucks Logo IA Math AA SL 7" at bounding box center [1029, 262] width 292 height 139
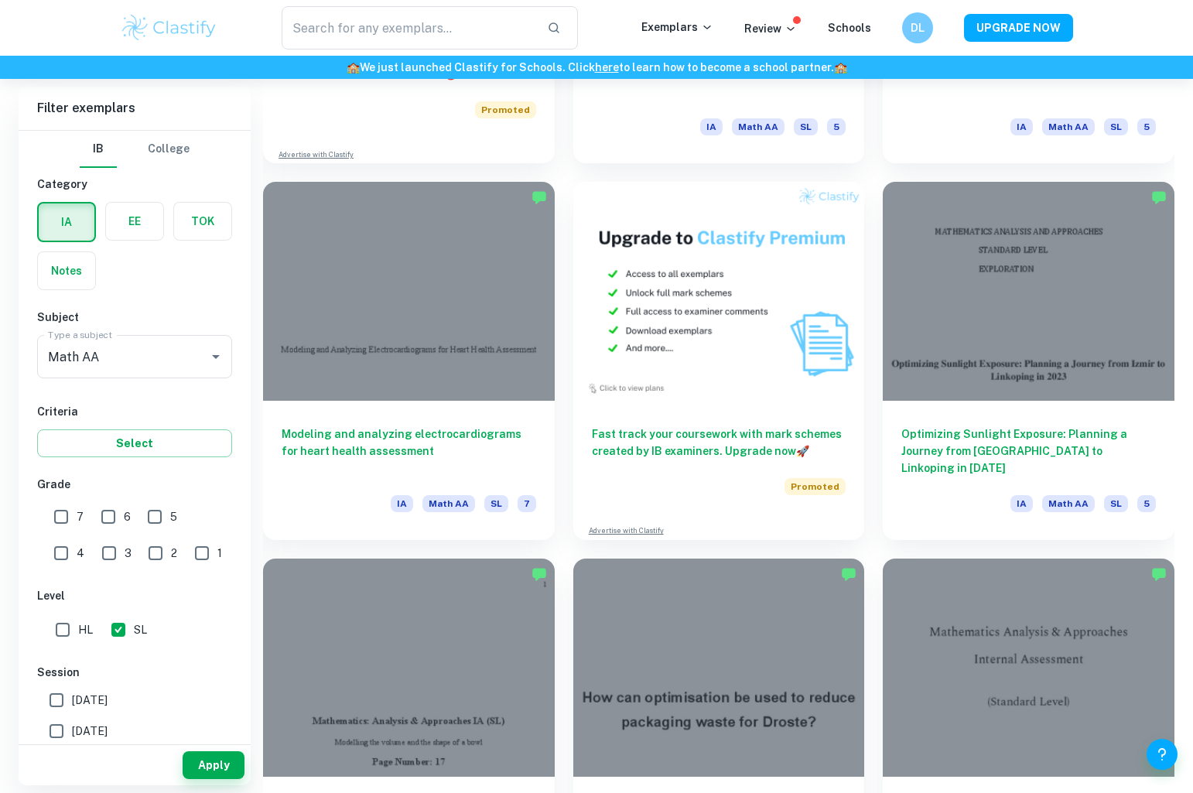
scroll to position [2620, 0]
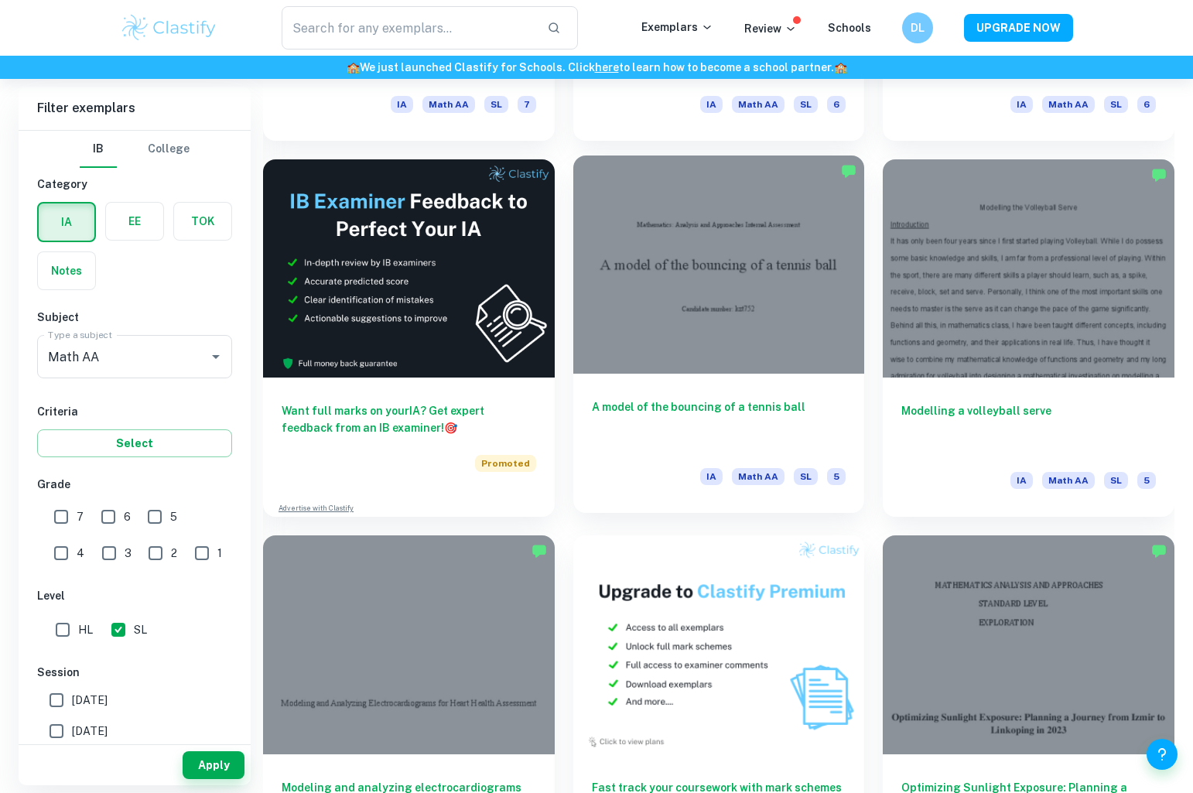
click at [811, 304] on div at bounding box center [719, 264] width 292 height 218
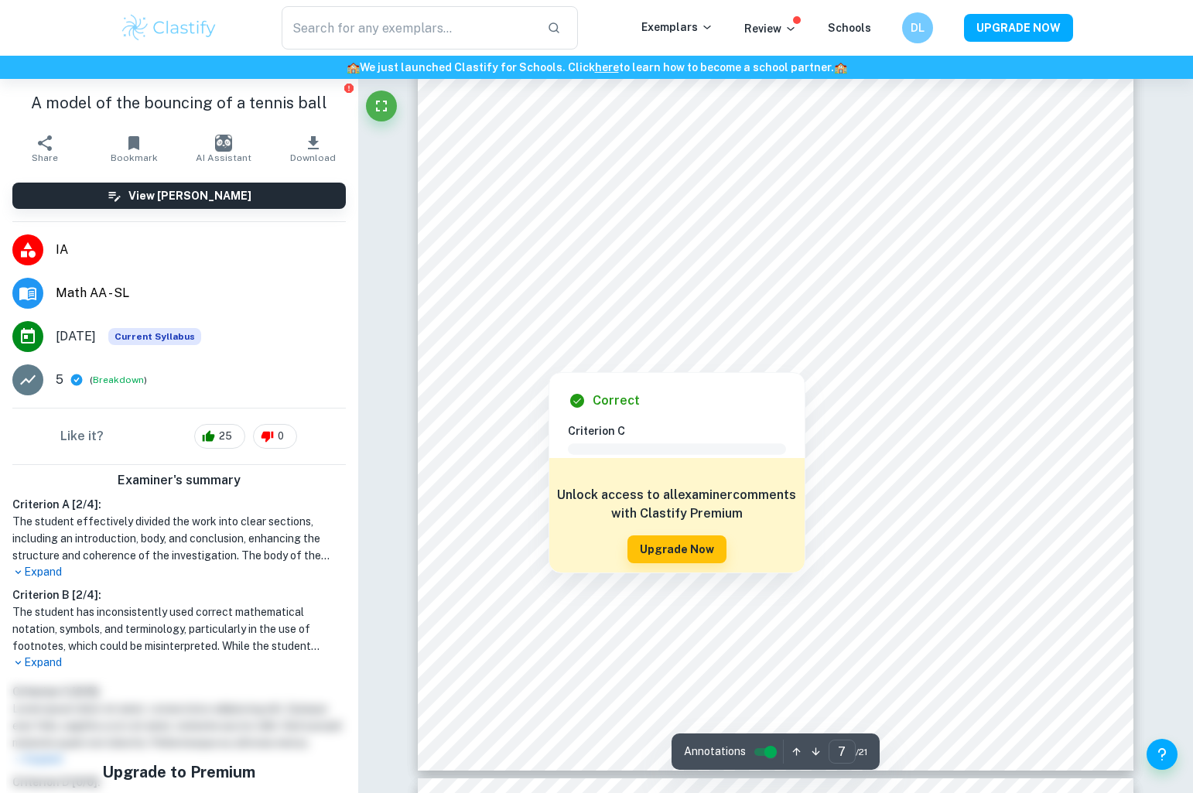
scroll to position [6718, 1]
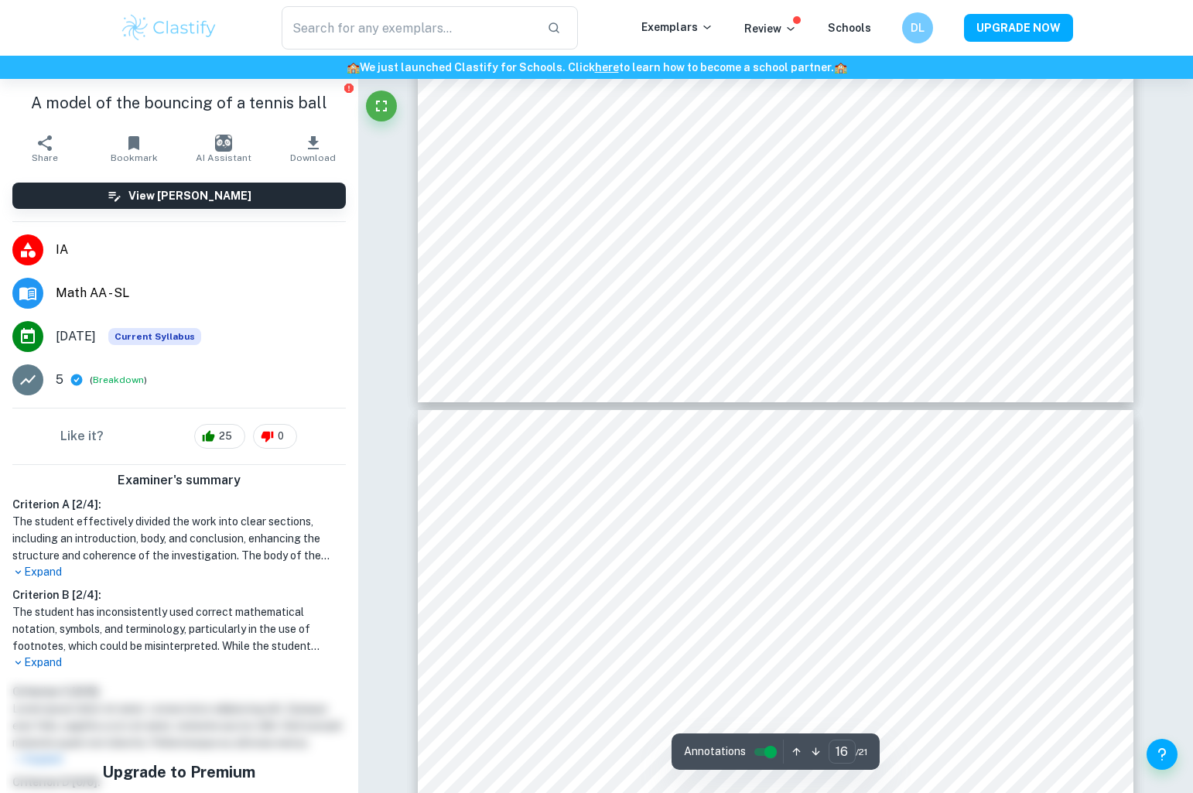
type input "17"
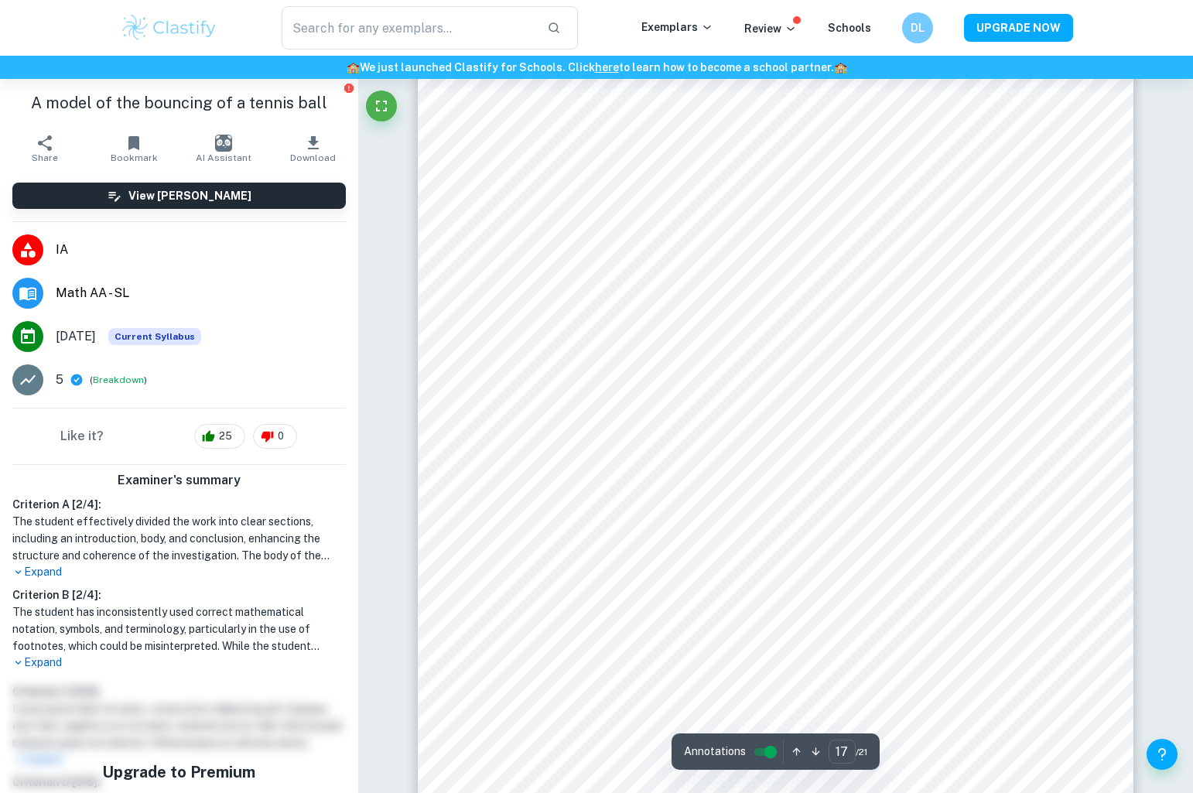
scroll to position [17092, 0]
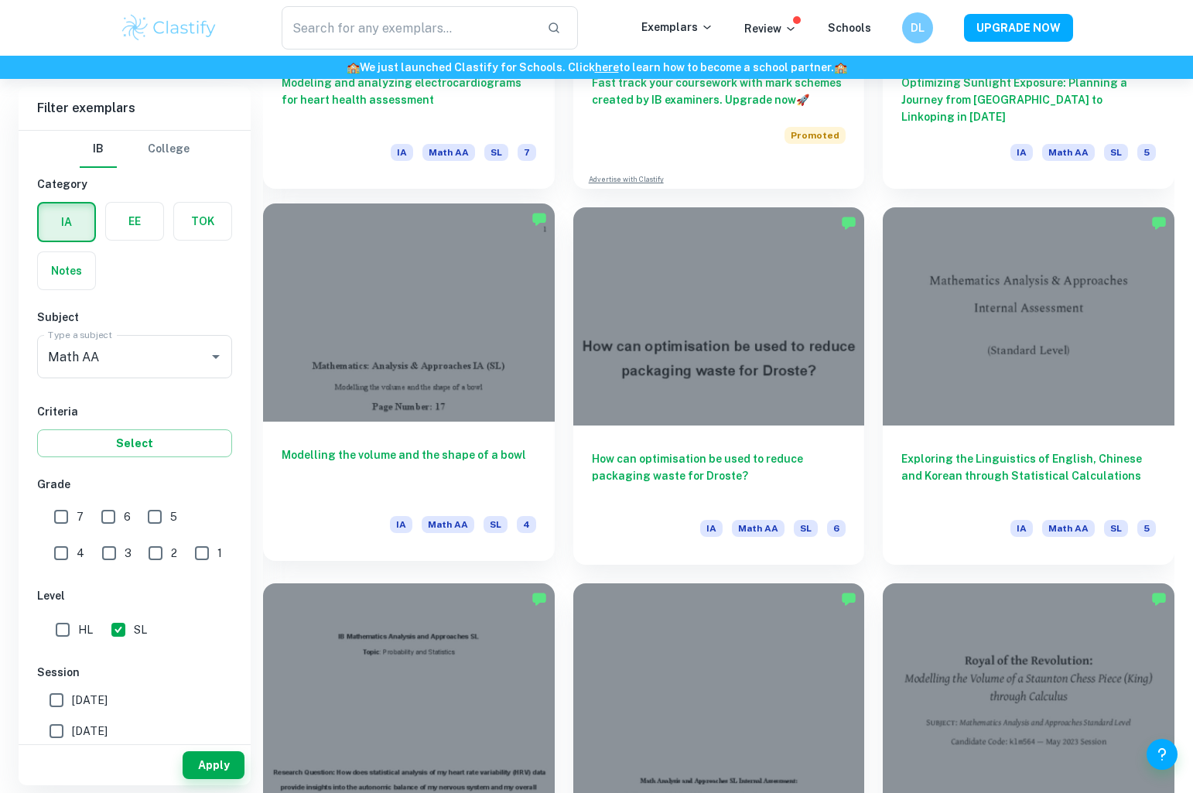
scroll to position [3382, 0]
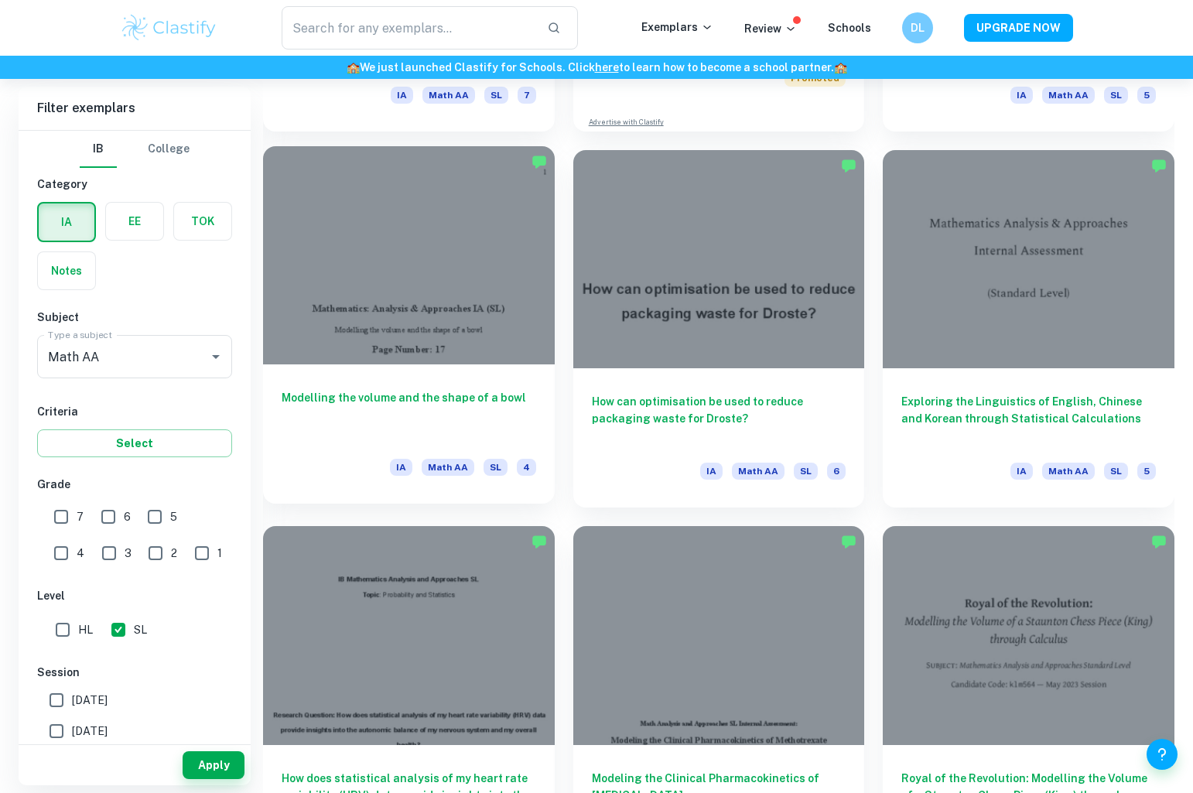
click at [359, 384] on div "Modelling the volume and the shape of a bowl IA Math AA SL 4" at bounding box center [409, 433] width 292 height 139
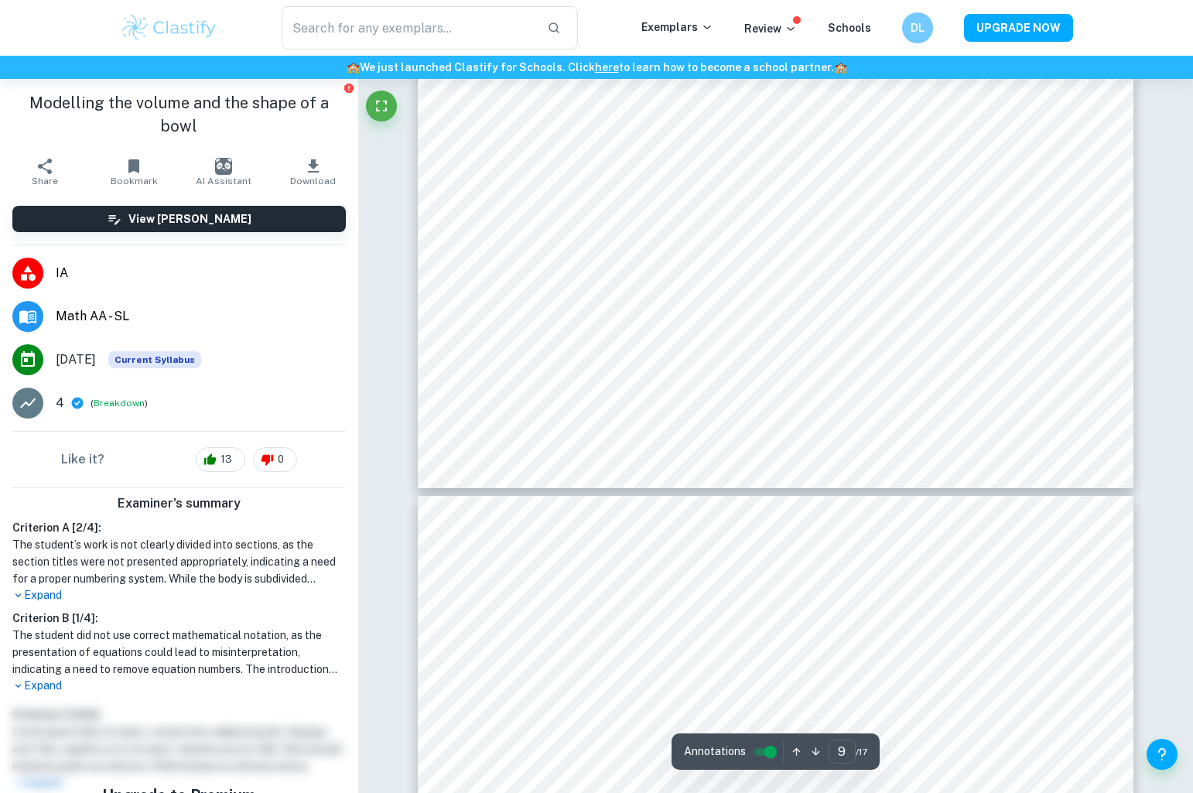
scroll to position [9123, 1]
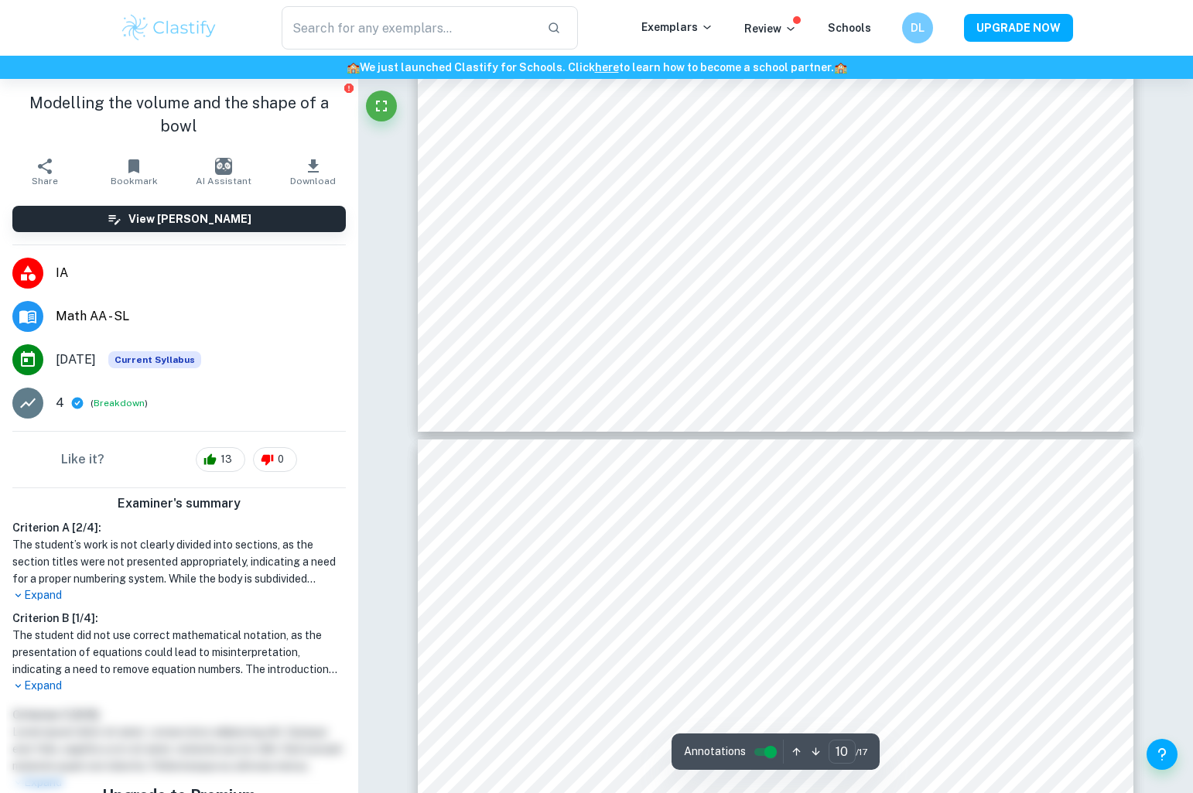
type input "11"
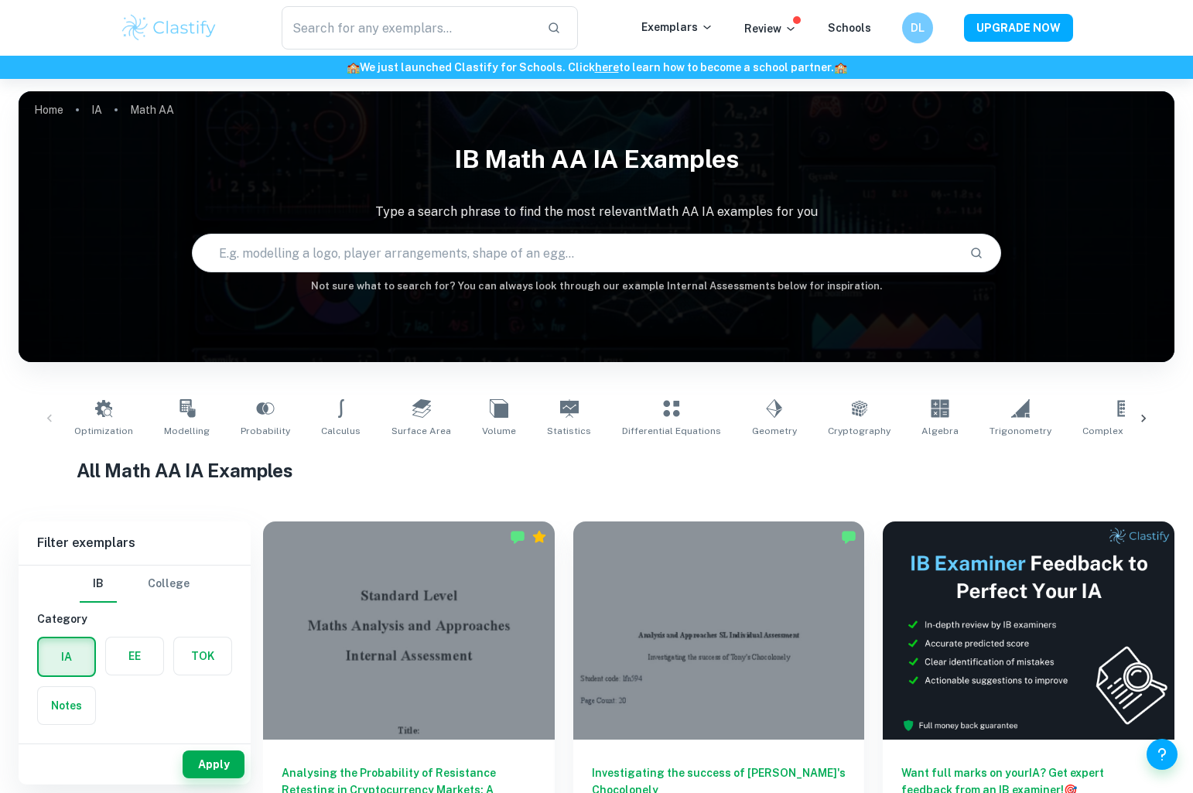
click at [336, 249] on input "text" at bounding box center [575, 252] width 764 height 43
type input "Reaction"
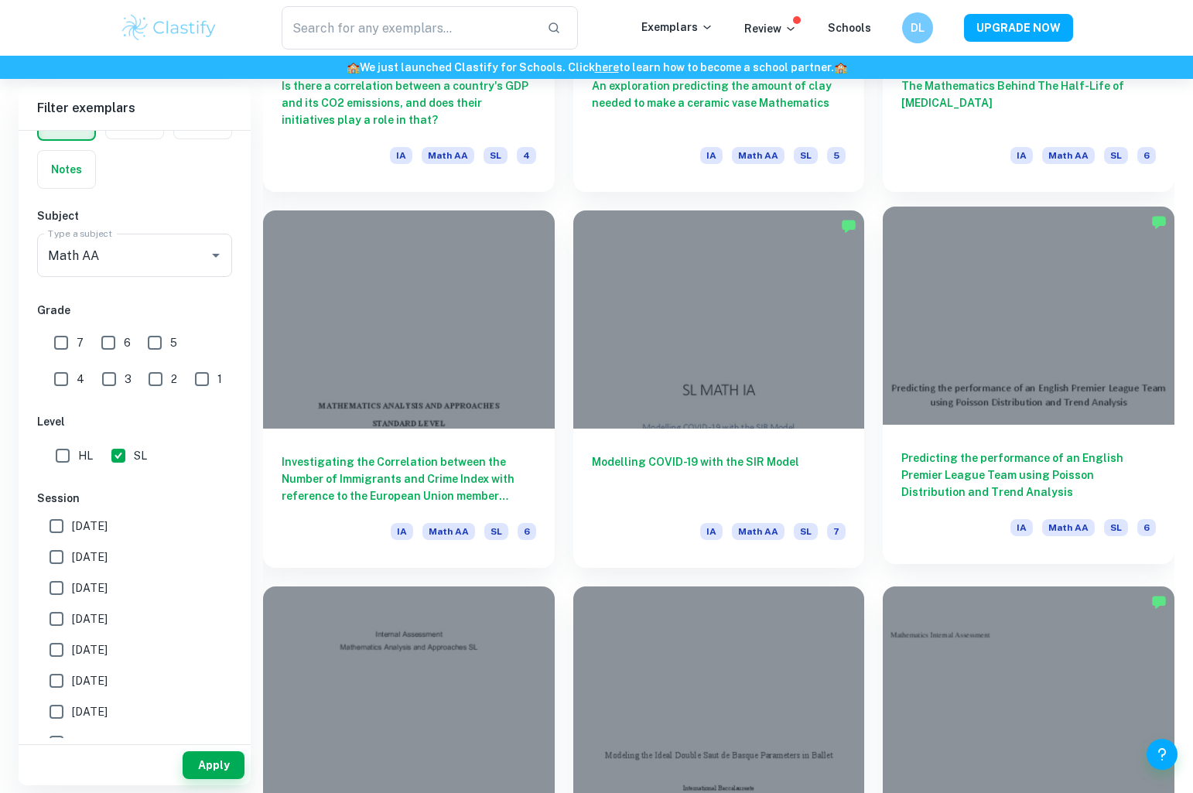
scroll to position [7780, 0]
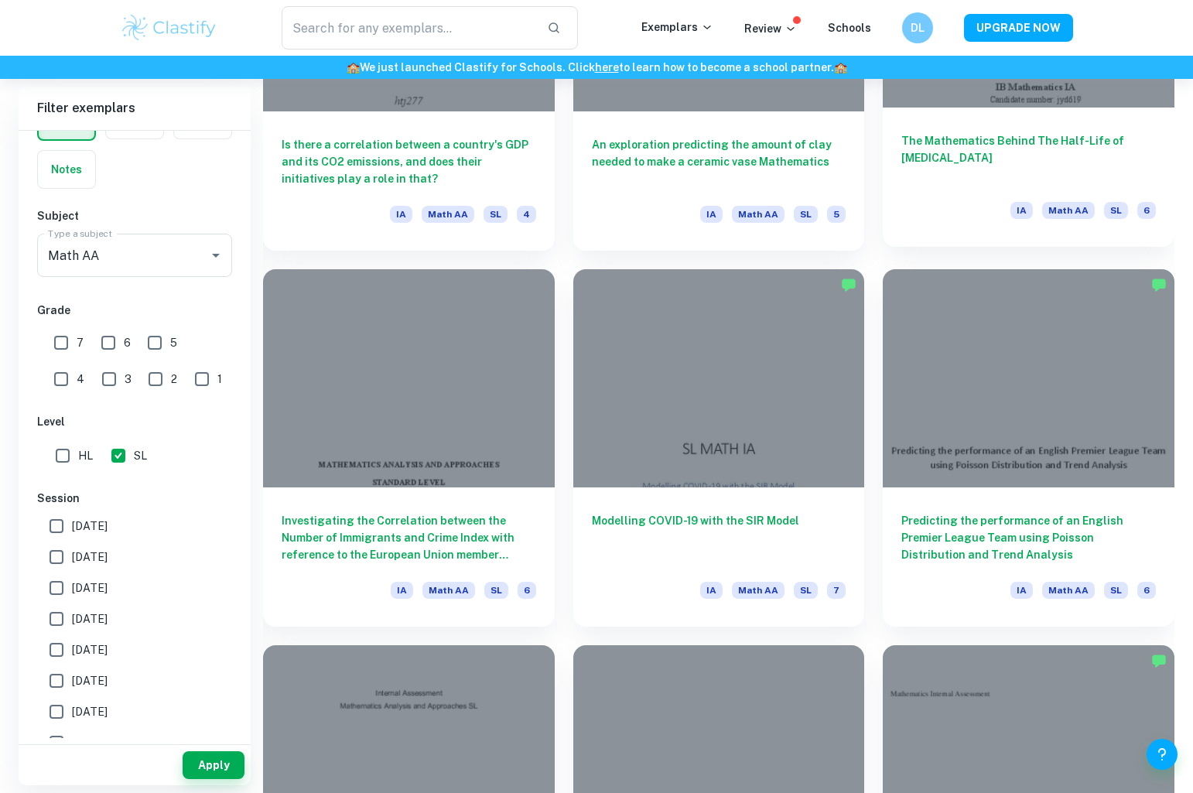
click at [1037, 181] on h6 "The Mathematics Behind The Half-Life of [MEDICAL_DATA]" at bounding box center [1028, 157] width 255 height 51
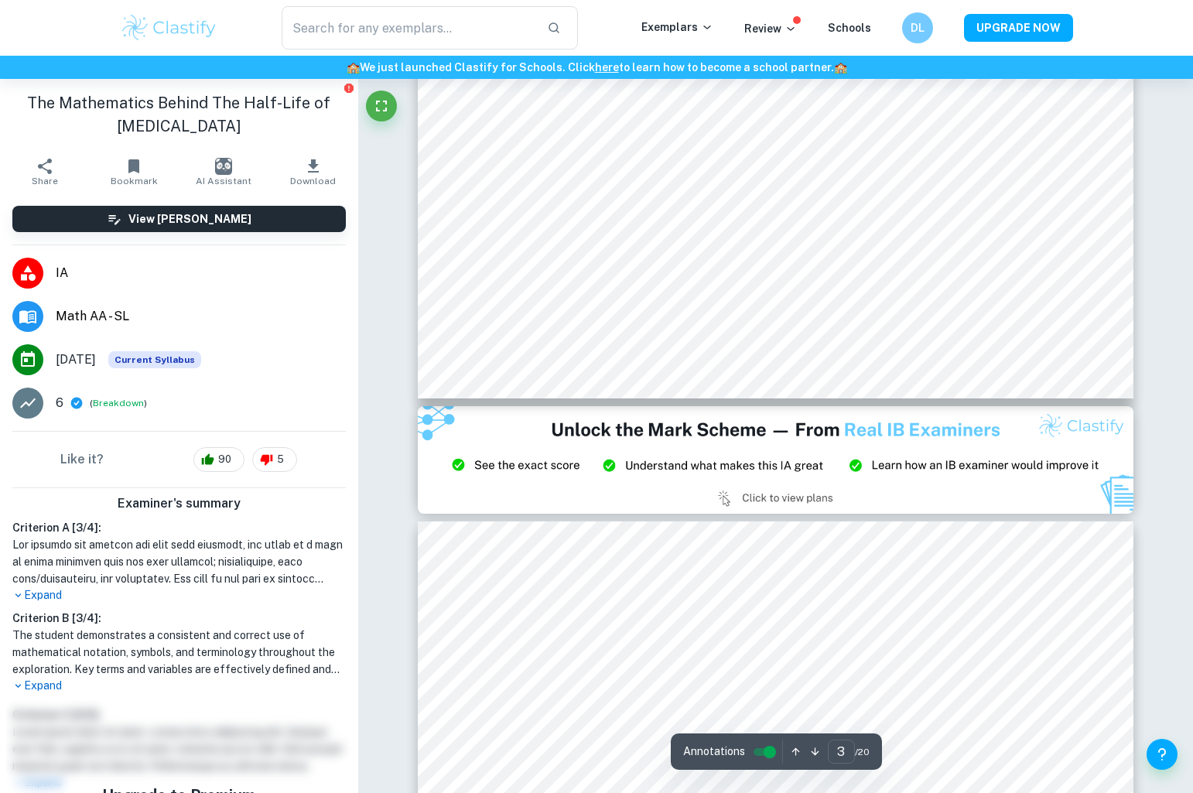
scroll to position [1967, 0]
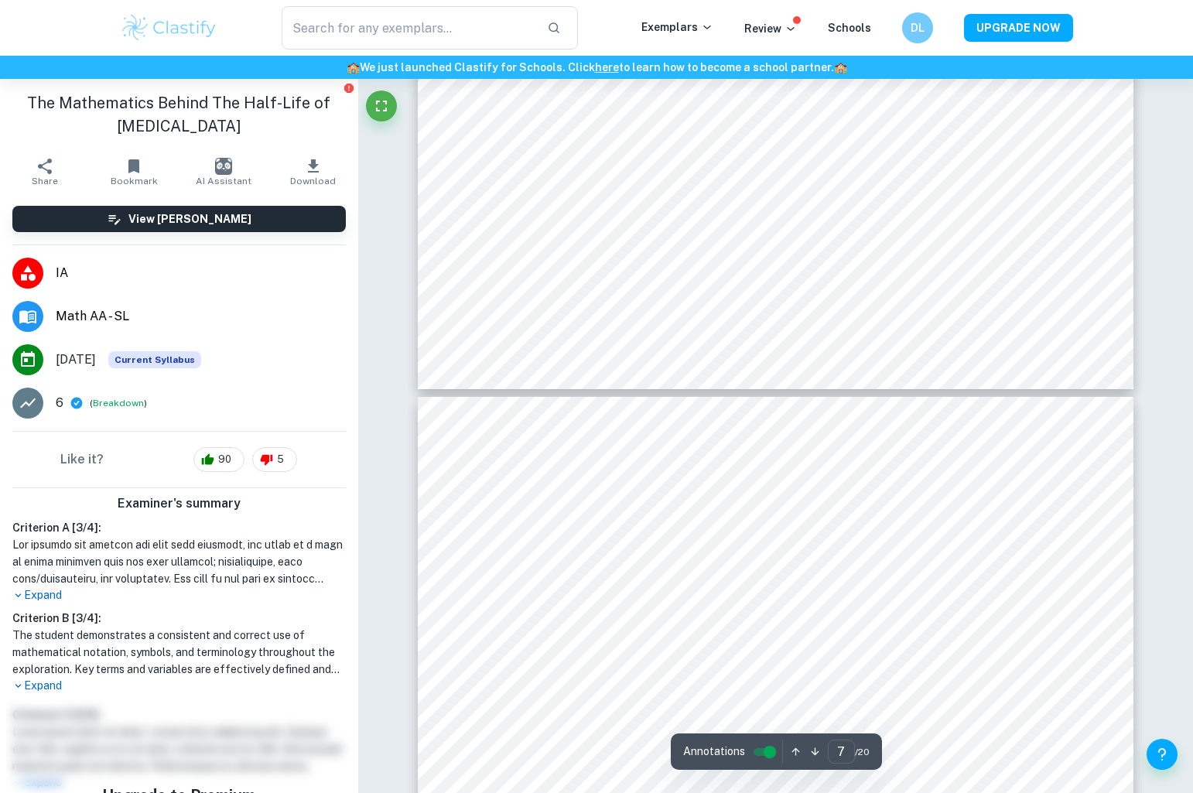
type input "8"
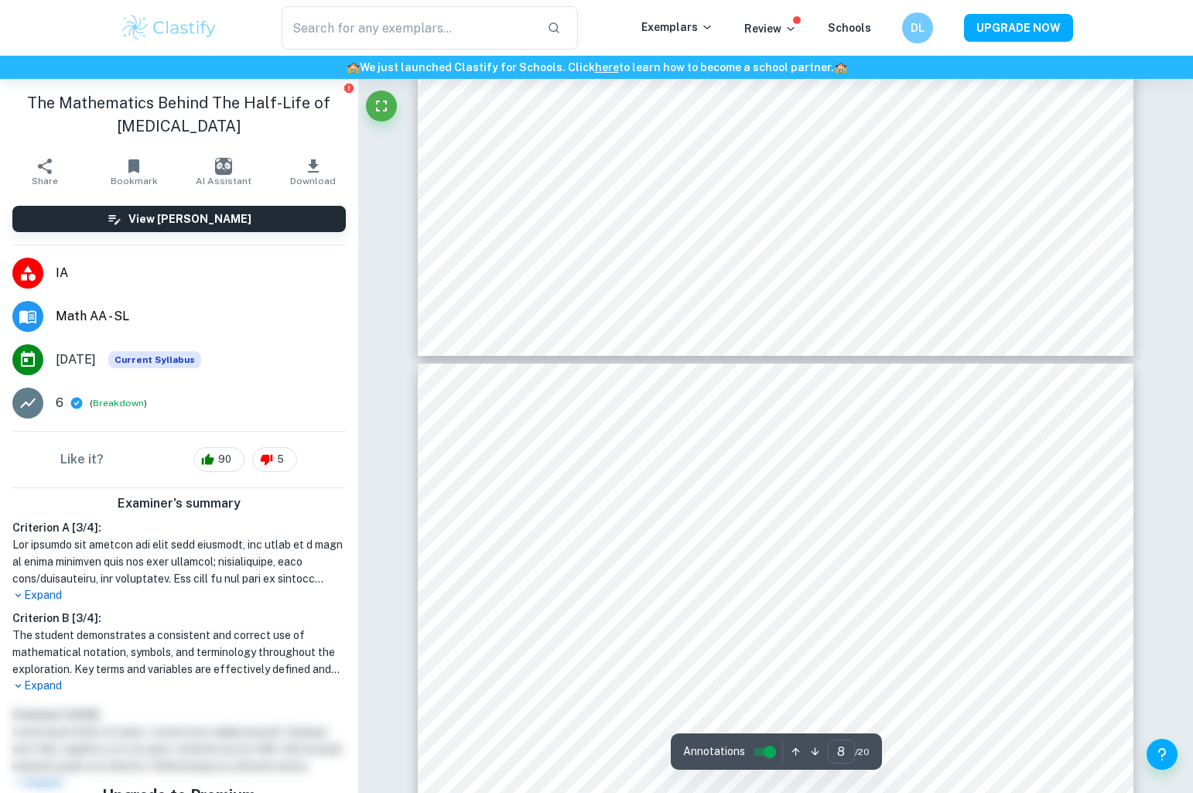
scroll to position [7094, 0]
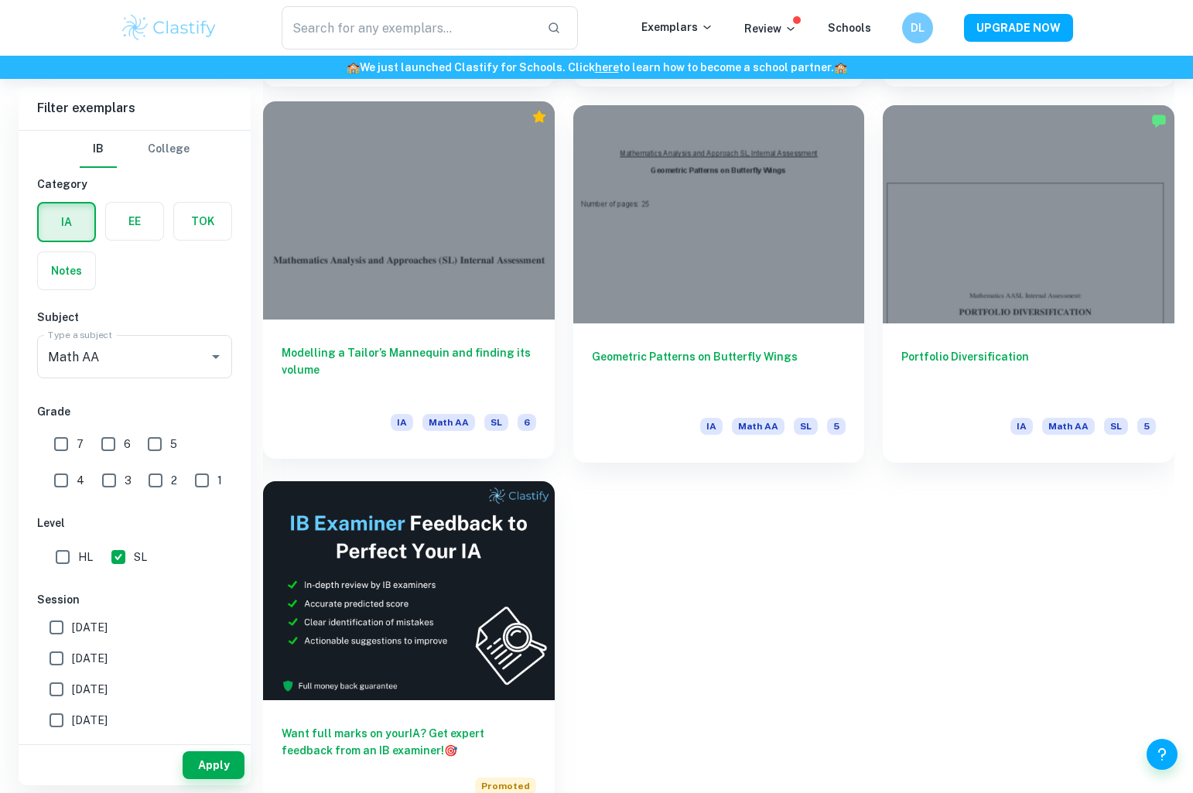
scroll to position [14344, 0]
